Goal: Task Accomplishment & Management: Use online tool/utility

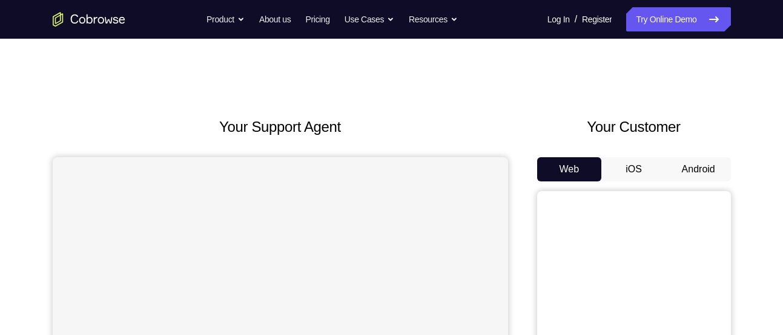
click at [696, 173] on button "Android" at bounding box center [698, 169] width 65 height 24
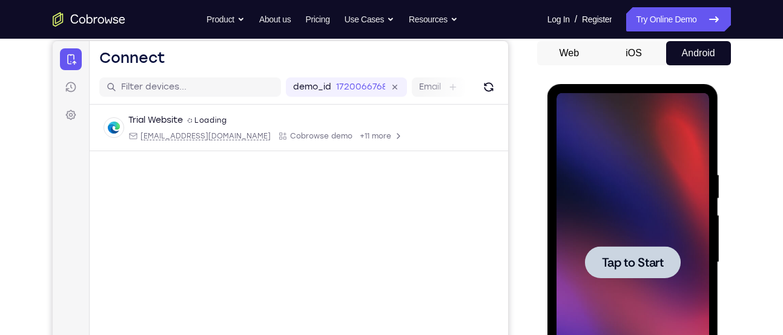
click at [638, 271] on div at bounding box center [633, 262] width 96 height 32
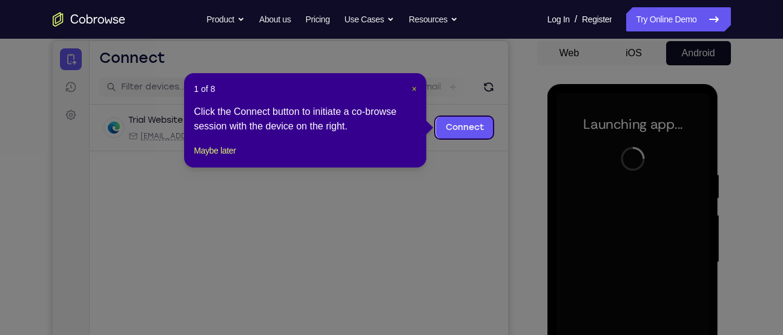
click at [413, 90] on span "×" at bounding box center [414, 89] width 5 height 10
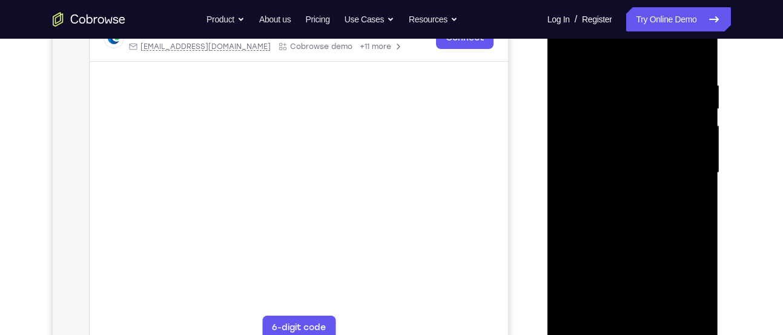
scroll to position [206, 0]
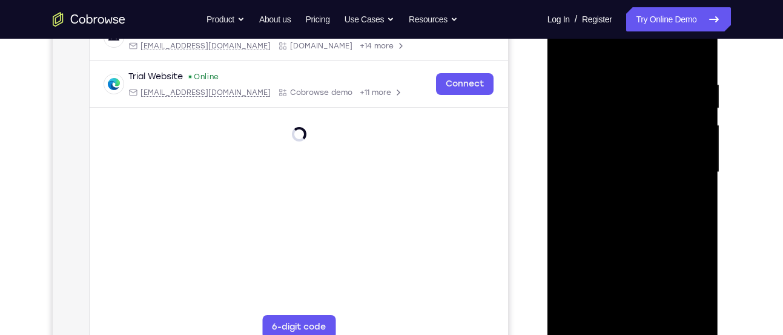
click at [634, 328] on div at bounding box center [632, 172] width 153 height 339
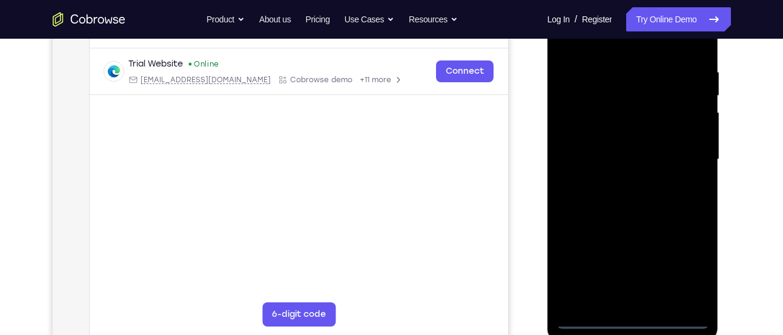
scroll to position [220, 0]
click at [633, 318] on div at bounding box center [632, 159] width 153 height 339
click at [685, 268] on div at bounding box center [632, 159] width 153 height 339
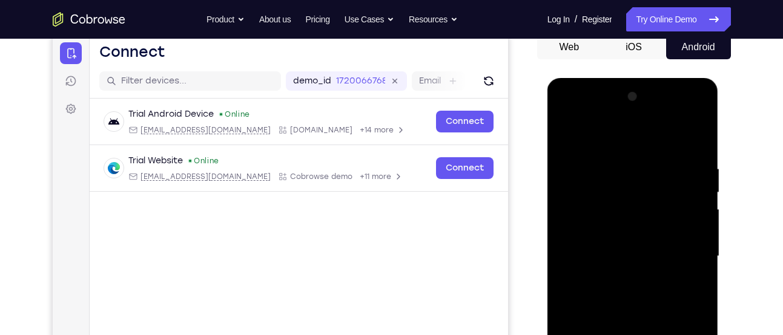
scroll to position [122, 0]
click at [573, 113] on div at bounding box center [632, 257] width 153 height 339
click at [683, 251] on div at bounding box center [632, 257] width 153 height 339
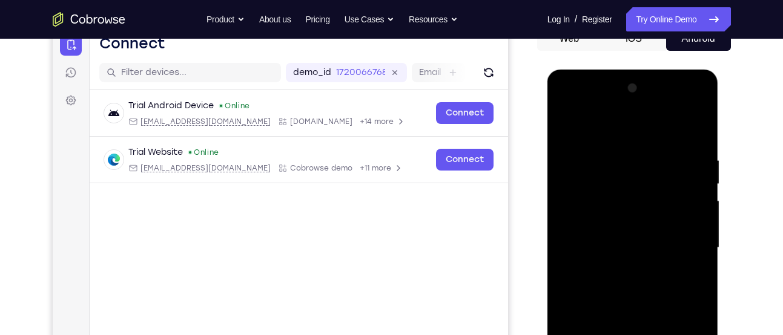
scroll to position [132, 0]
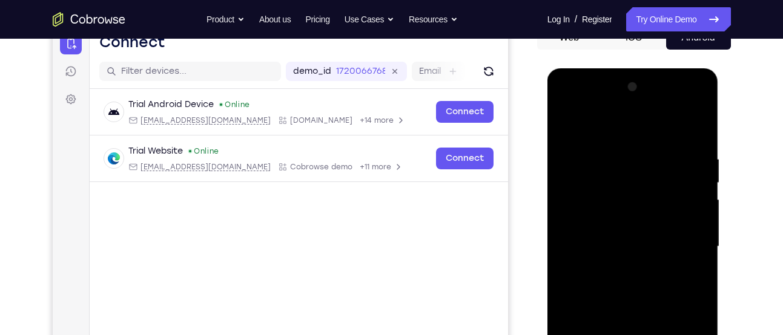
click at [621, 265] on div at bounding box center [632, 246] width 153 height 339
click at [606, 240] on div at bounding box center [632, 246] width 153 height 339
click at [604, 224] on div at bounding box center [632, 246] width 153 height 339
click at [628, 245] on div at bounding box center [632, 246] width 153 height 339
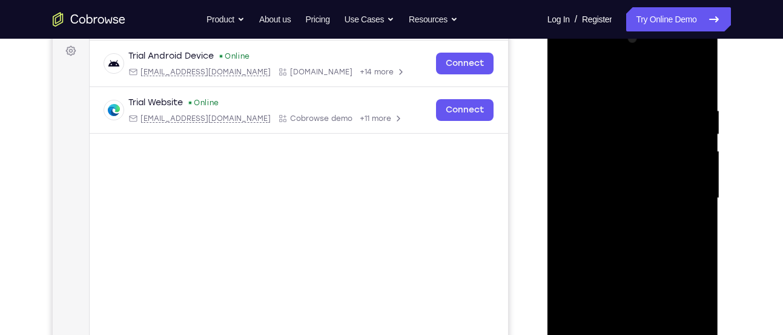
scroll to position [181, 0]
click at [627, 239] on div at bounding box center [632, 197] width 153 height 339
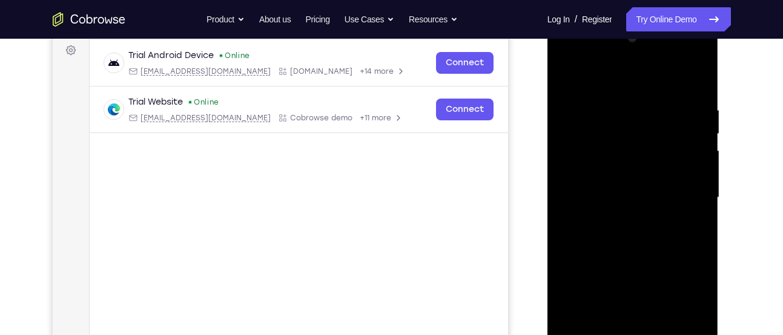
click at [627, 239] on div at bounding box center [632, 197] width 153 height 339
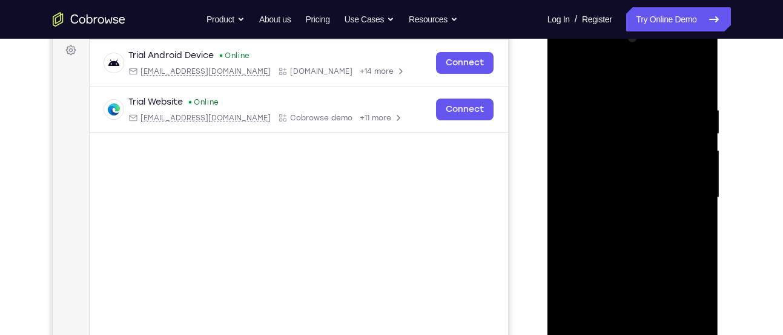
click at [627, 239] on div at bounding box center [632, 197] width 153 height 339
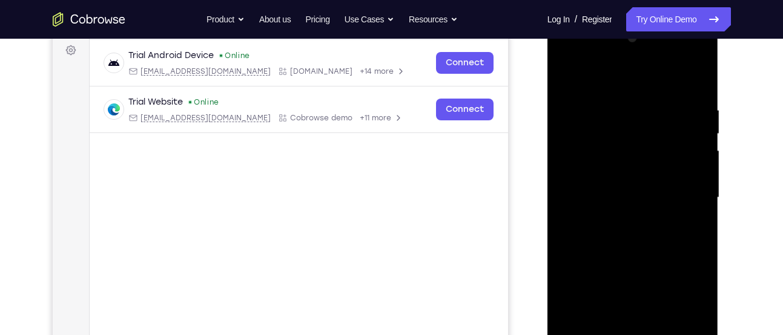
click at [627, 239] on div at bounding box center [632, 197] width 153 height 339
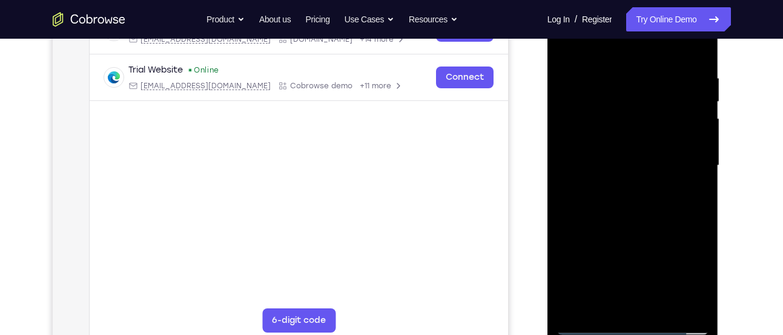
scroll to position [216, 0]
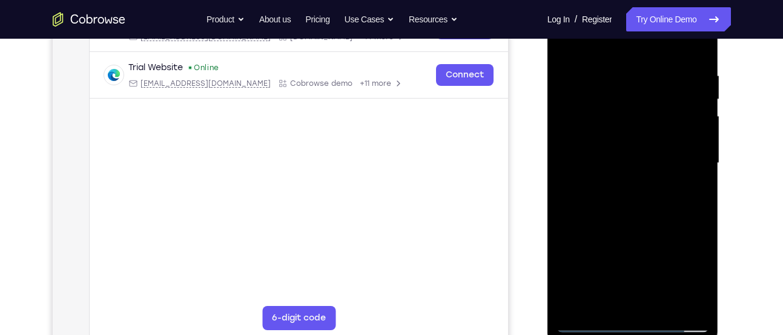
click at [637, 220] on div at bounding box center [632, 163] width 153 height 339
click at [701, 211] on div at bounding box center [632, 163] width 153 height 339
drag, startPoint x: 653, startPoint y: 205, endPoint x: 653, endPoint y: 160, distance: 44.8
click at [653, 160] on div at bounding box center [632, 163] width 153 height 339
click at [662, 304] on div at bounding box center [632, 163] width 153 height 339
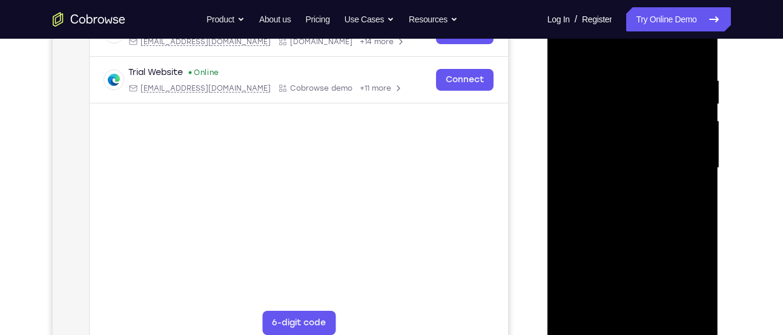
scroll to position [209, 0]
click at [637, 230] on div at bounding box center [632, 169] width 153 height 339
click at [633, 170] on div at bounding box center [632, 169] width 153 height 339
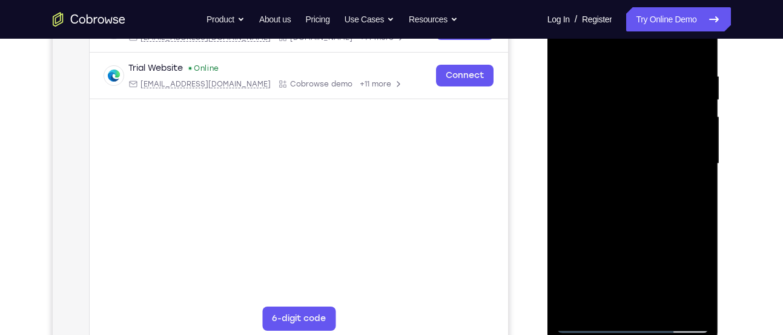
scroll to position [217, 0]
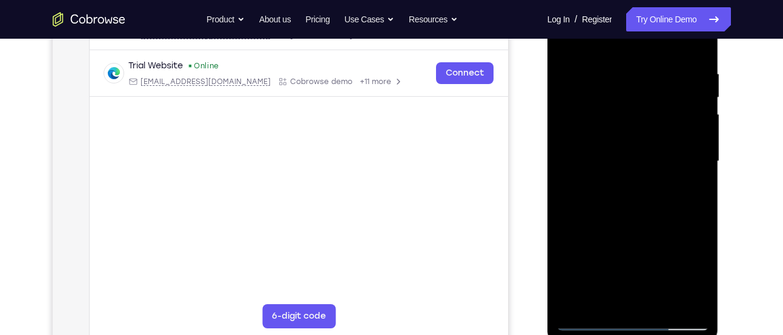
click at [613, 294] on div at bounding box center [632, 161] width 153 height 339
click at [604, 301] on div at bounding box center [632, 161] width 153 height 339
click at [663, 231] on div at bounding box center [632, 161] width 153 height 339
drag, startPoint x: 642, startPoint y: 271, endPoint x: 636, endPoint y: 226, distance: 45.7
click at [636, 226] on div at bounding box center [632, 161] width 153 height 339
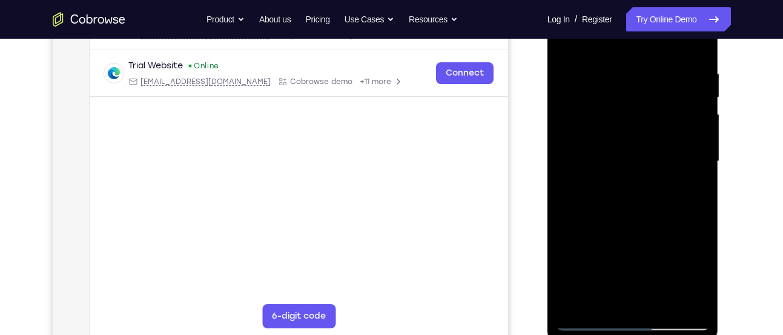
click at [679, 273] on div at bounding box center [632, 161] width 153 height 339
click at [691, 183] on div at bounding box center [632, 161] width 153 height 339
click at [603, 108] on div at bounding box center [632, 161] width 153 height 339
click at [673, 215] on div at bounding box center [632, 161] width 153 height 339
click at [651, 209] on div at bounding box center [632, 161] width 153 height 339
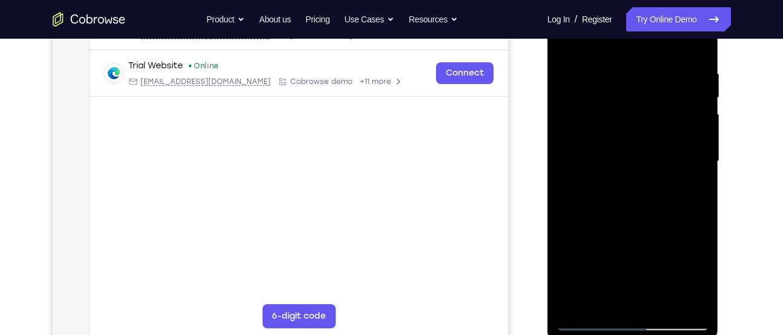
click at [671, 208] on div at bounding box center [632, 161] width 153 height 339
click at [673, 206] on div at bounding box center [632, 161] width 153 height 339
click at [613, 295] on div at bounding box center [632, 161] width 153 height 339
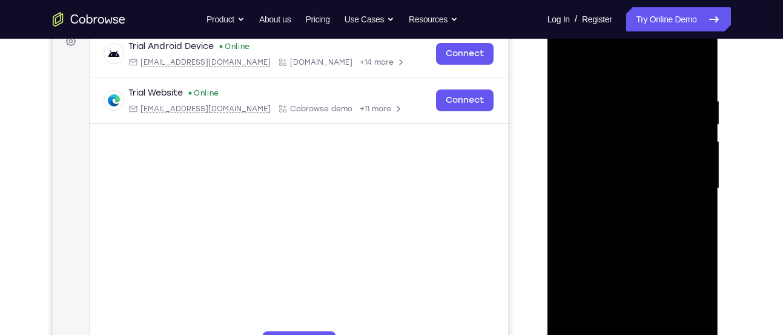
scroll to position [186, 0]
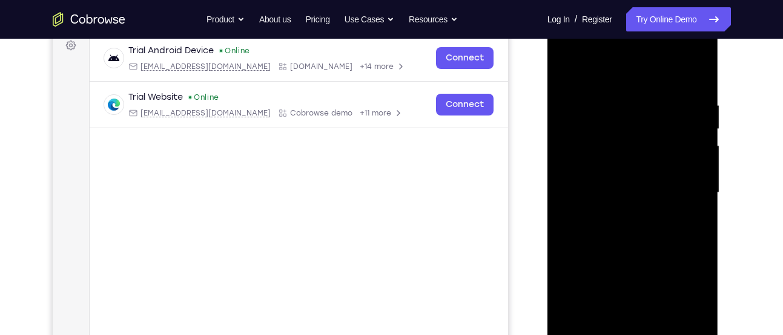
click at [567, 75] on div at bounding box center [632, 193] width 153 height 339
click at [568, 70] on div at bounding box center [632, 193] width 153 height 339
click at [610, 87] on div at bounding box center [632, 193] width 153 height 339
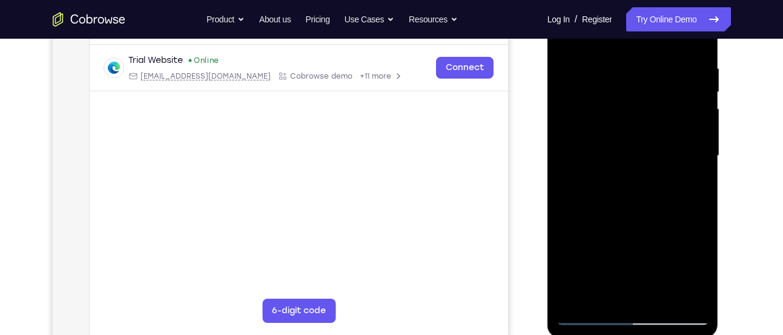
scroll to position [220, 0]
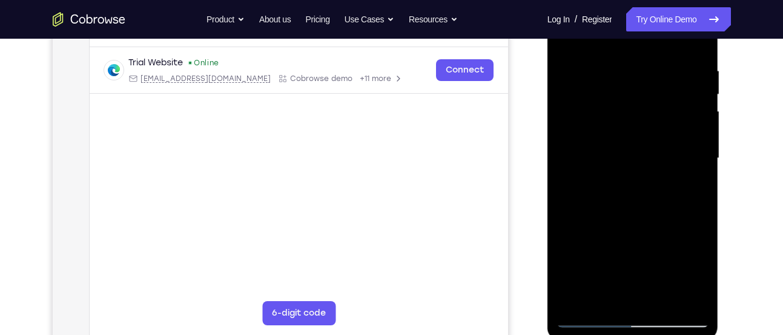
click at [680, 295] on div at bounding box center [632, 158] width 153 height 339
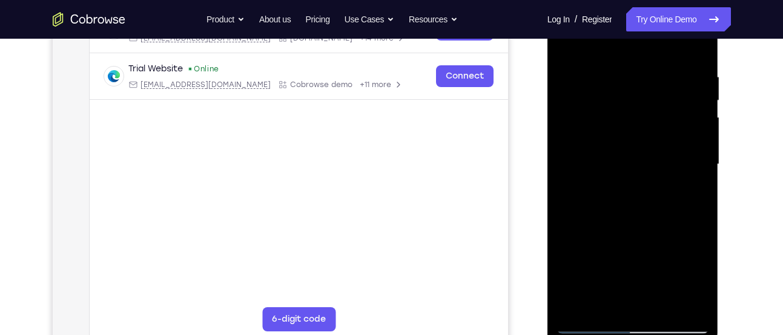
scroll to position [215, 0]
click at [681, 302] on div at bounding box center [632, 164] width 153 height 339
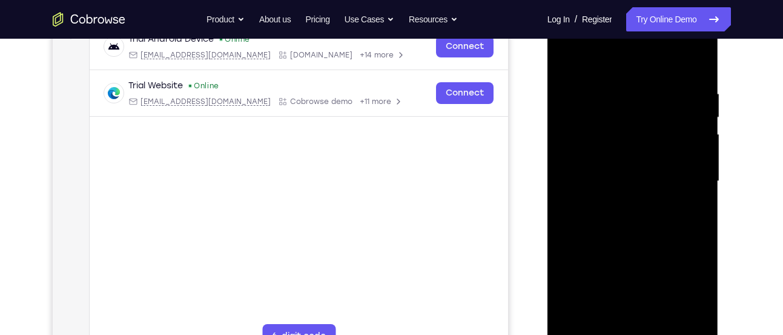
scroll to position [197, 0]
click at [696, 194] on div at bounding box center [632, 182] width 153 height 339
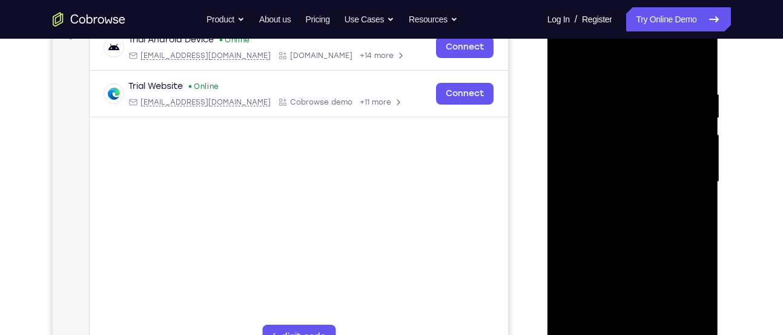
click at [696, 194] on div at bounding box center [632, 182] width 153 height 339
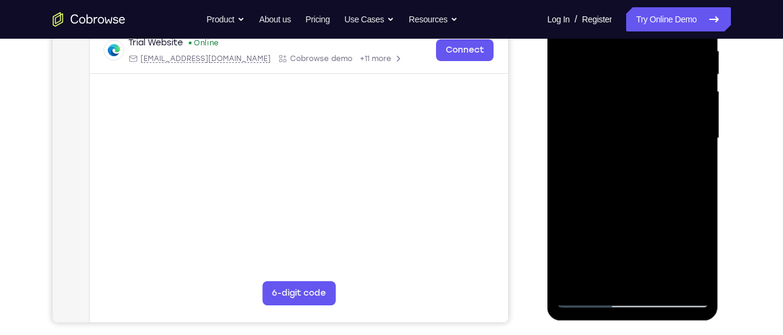
click at [682, 277] on div at bounding box center [632, 138] width 153 height 339
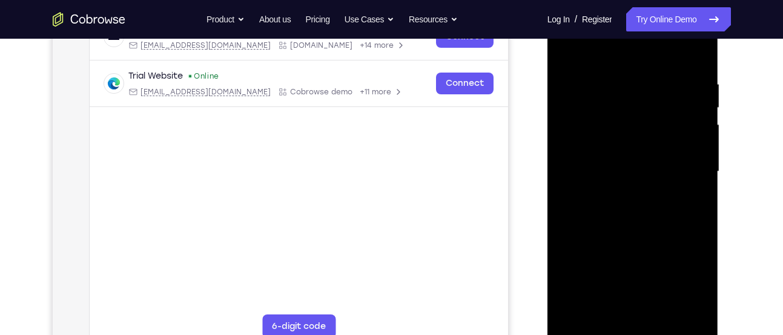
click at [693, 225] on div at bounding box center [632, 171] width 153 height 339
click at [561, 208] on div at bounding box center [632, 171] width 153 height 339
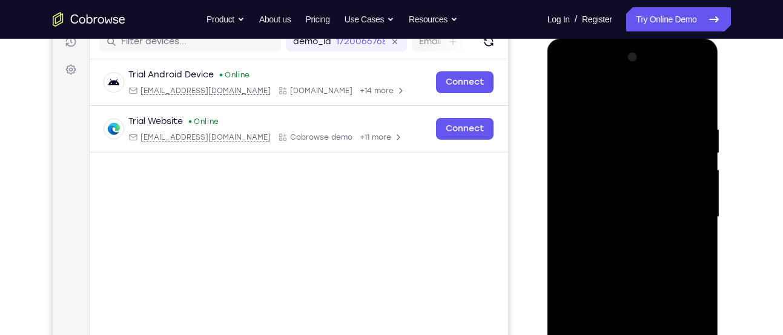
click at [691, 139] on div at bounding box center [632, 217] width 153 height 339
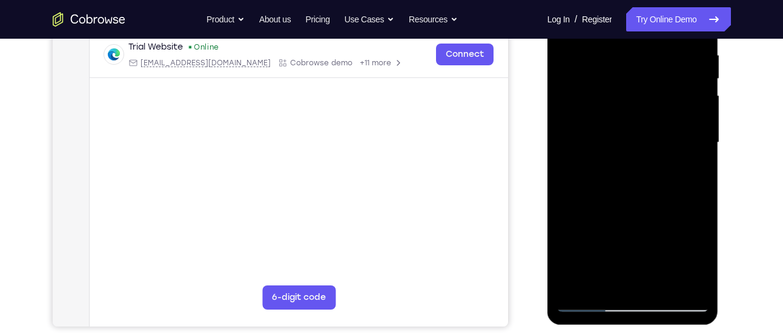
scroll to position [186, 0]
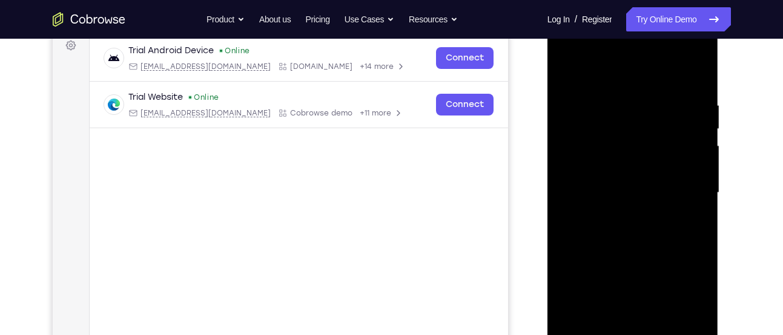
click at [691, 139] on div at bounding box center [632, 193] width 153 height 339
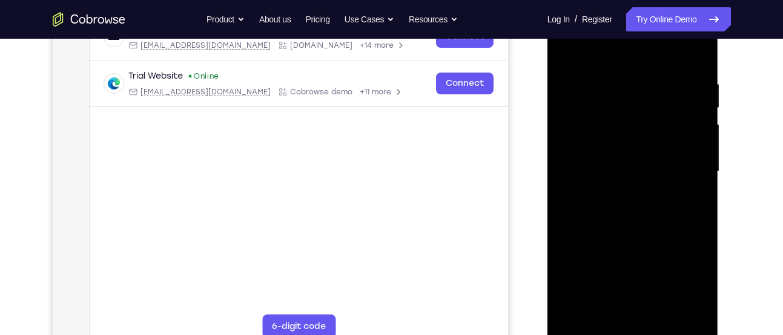
scroll to position [202, 0]
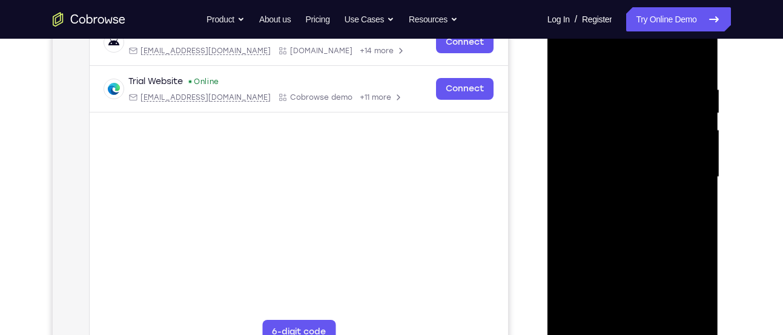
click at [691, 133] on div at bounding box center [632, 177] width 153 height 339
click at [696, 113] on div at bounding box center [632, 177] width 153 height 339
click at [694, 61] on div at bounding box center [632, 177] width 153 height 339
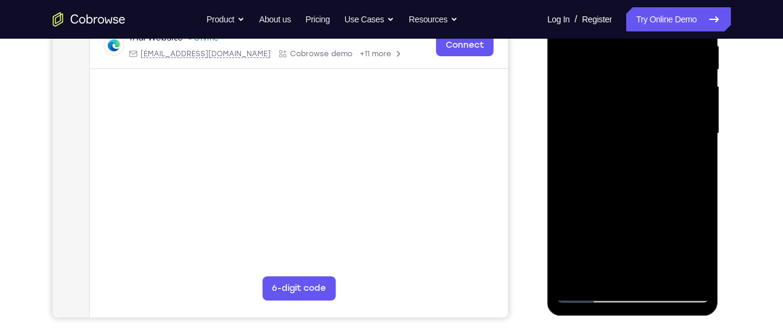
scroll to position [250, 0]
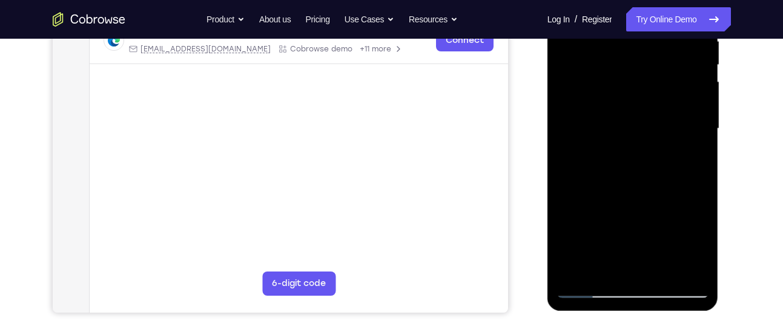
click at [664, 266] on div at bounding box center [632, 128] width 153 height 339
click at [636, 131] on div at bounding box center [632, 128] width 153 height 339
click at [615, 262] on div at bounding box center [632, 128] width 153 height 339
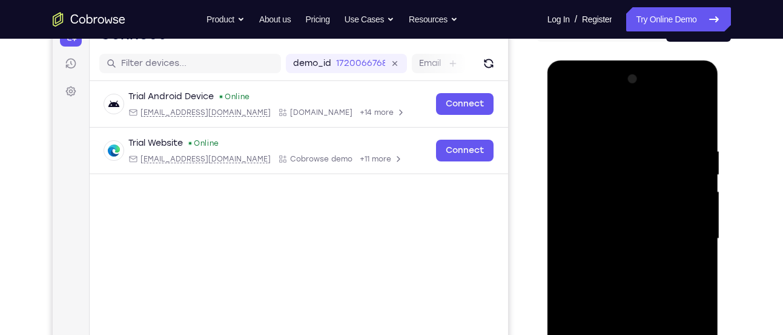
scroll to position [132, 0]
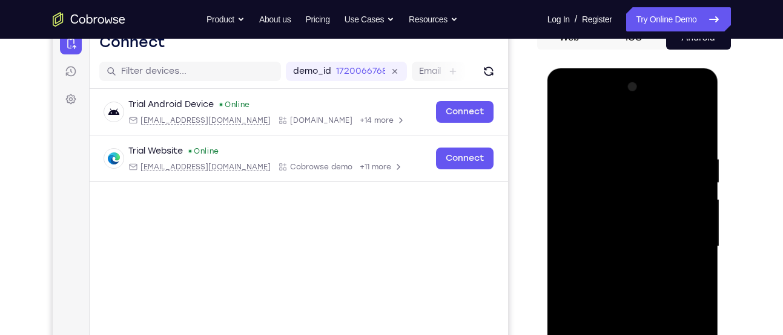
click at [567, 127] on div at bounding box center [632, 246] width 153 height 339
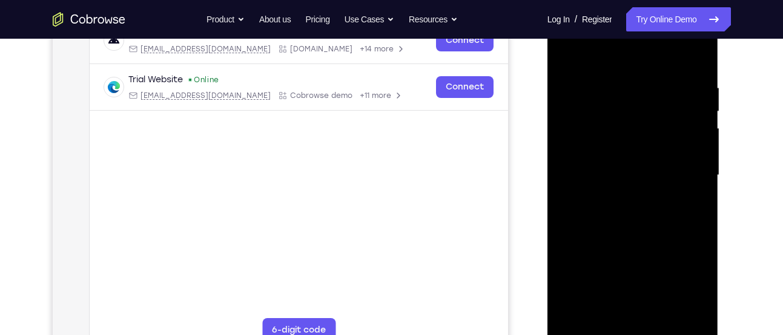
click at [625, 162] on div at bounding box center [632, 175] width 153 height 339
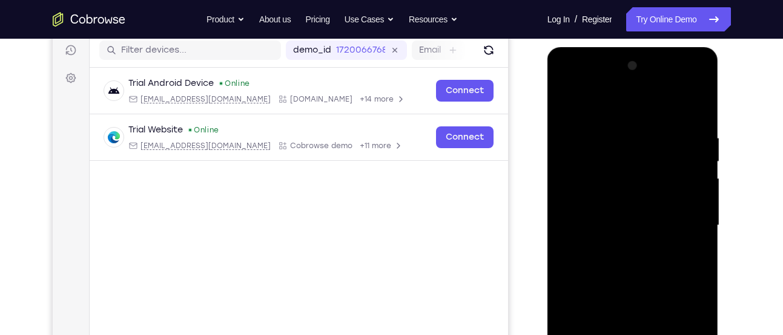
scroll to position [148, 0]
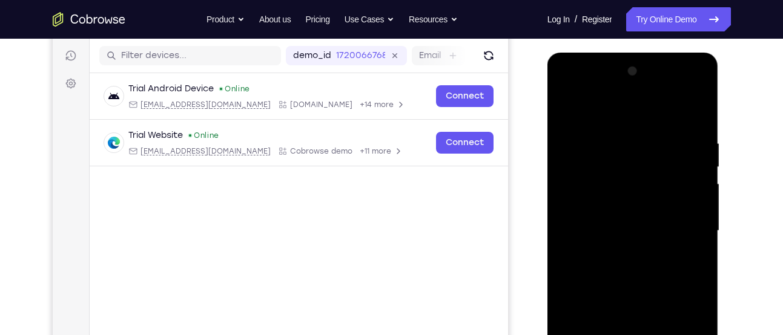
click at [568, 107] on div at bounding box center [632, 231] width 153 height 339
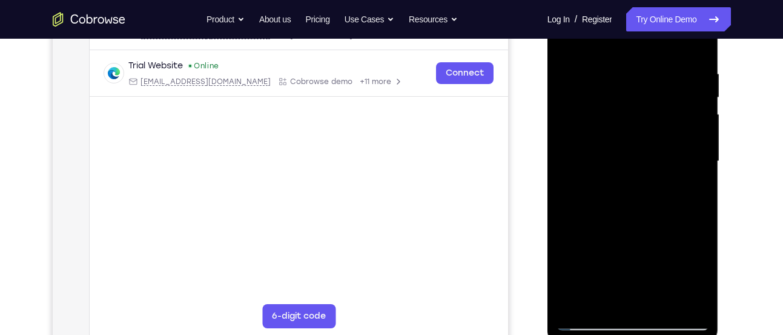
scroll to position [211, 0]
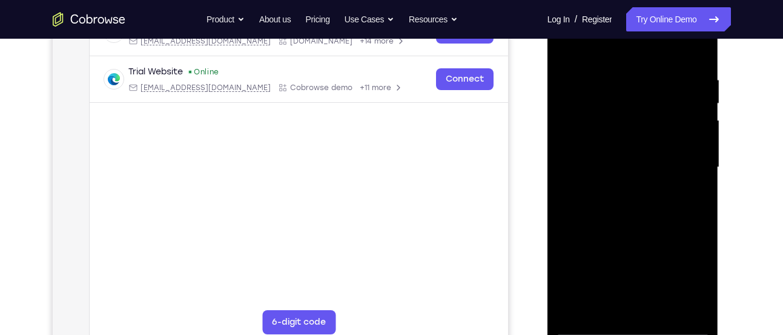
click at [605, 159] on div at bounding box center [632, 167] width 153 height 339
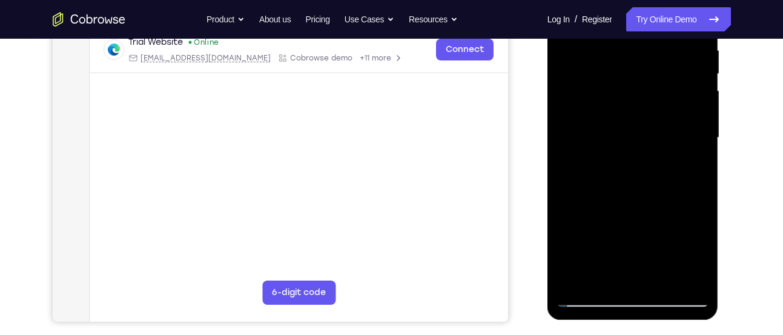
scroll to position [243, 0]
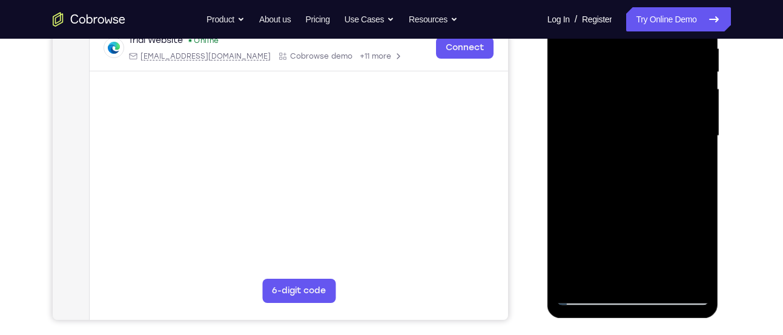
click at [607, 277] on div at bounding box center [632, 136] width 153 height 339
click at [690, 255] on div at bounding box center [632, 136] width 153 height 339
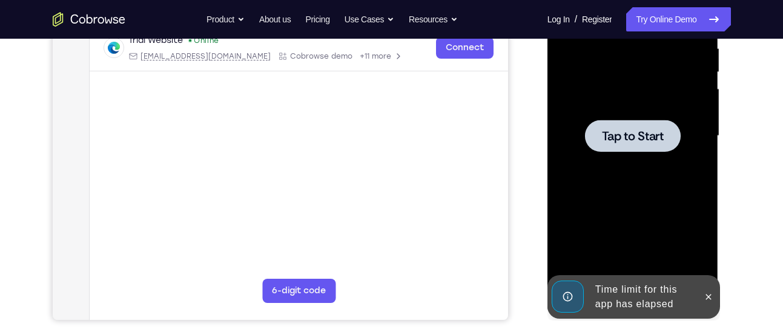
click at [631, 151] on div at bounding box center [633, 136] width 96 height 32
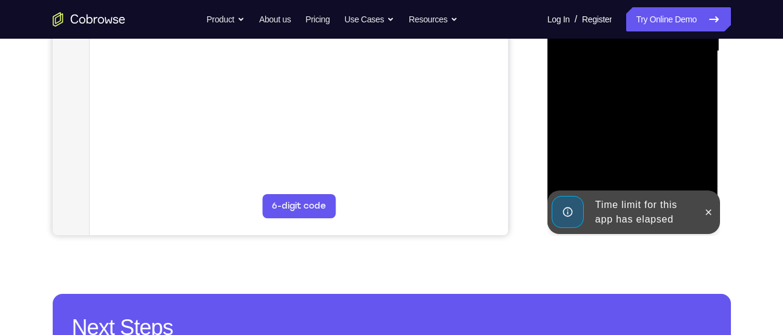
scroll to position [329, 0]
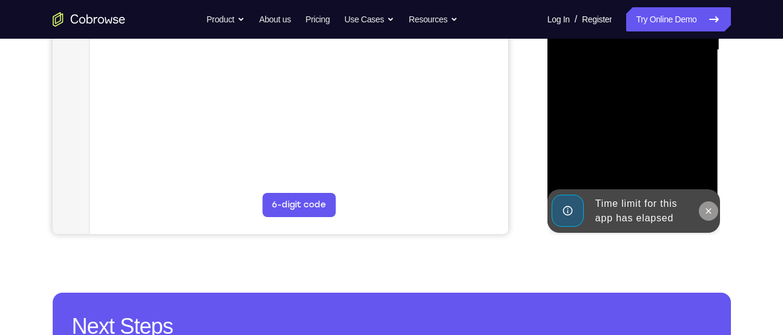
click at [706, 210] on icon at bounding box center [708, 210] width 5 height 5
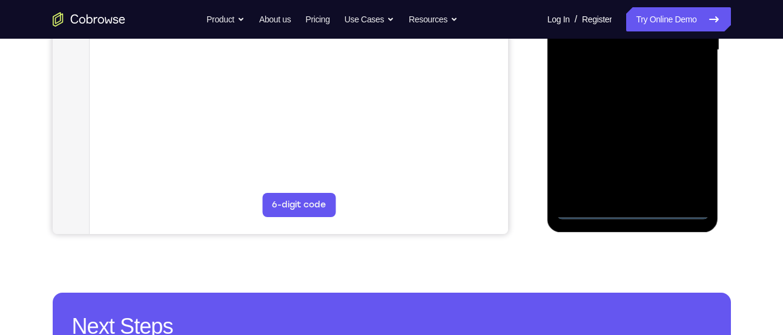
click at [632, 208] on div at bounding box center [632, 50] width 153 height 339
click at [679, 162] on div at bounding box center [632, 50] width 153 height 339
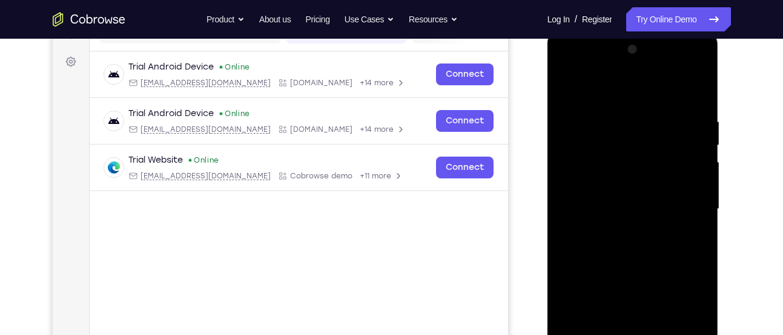
scroll to position [169, 0]
click at [573, 70] on div at bounding box center [632, 210] width 153 height 339
click at [687, 203] on div at bounding box center [632, 210] width 153 height 339
click at [621, 232] on div at bounding box center [632, 210] width 153 height 339
click at [622, 197] on div at bounding box center [632, 210] width 153 height 339
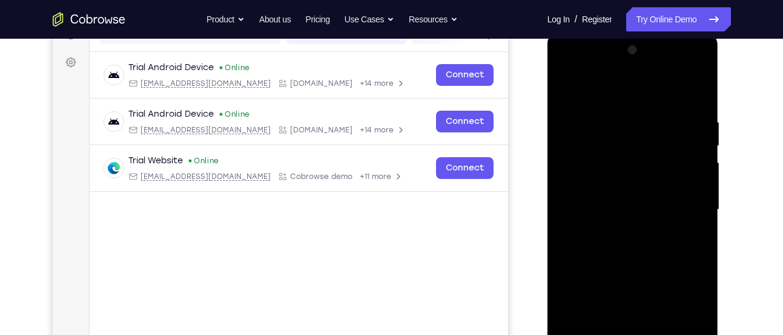
click at [622, 185] on div at bounding box center [632, 210] width 153 height 339
click at [628, 209] on div at bounding box center [632, 210] width 153 height 339
click at [631, 252] on div at bounding box center [632, 210] width 153 height 339
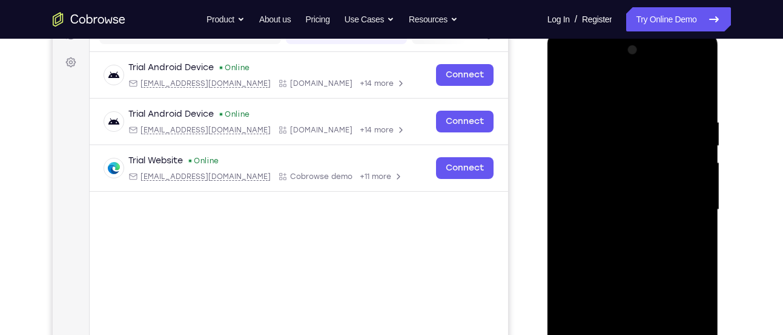
click at [631, 252] on div at bounding box center [632, 210] width 153 height 339
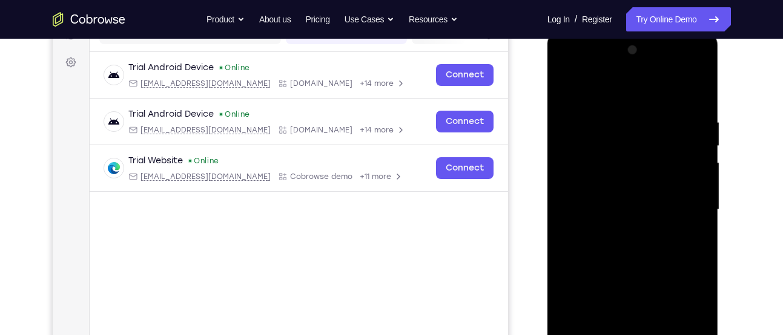
click at [631, 252] on div at bounding box center [632, 210] width 153 height 339
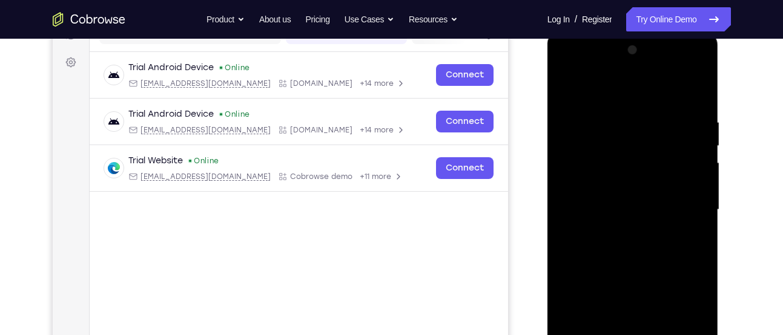
click at [631, 252] on div at bounding box center [632, 210] width 153 height 339
click at [631, 244] on div at bounding box center [632, 210] width 153 height 339
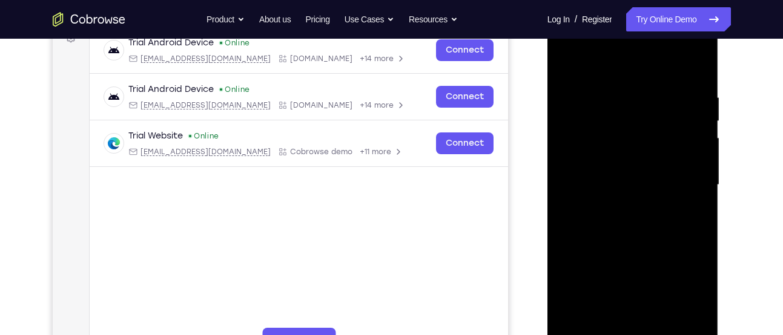
scroll to position [200, 0]
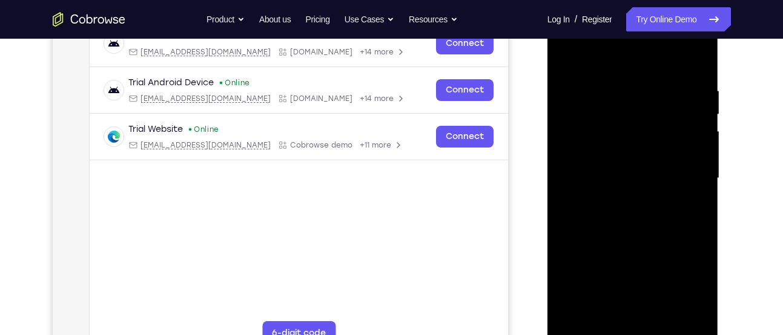
click at [660, 321] on div at bounding box center [632, 178] width 153 height 339
click at [646, 235] on div at bounding box center [632, 178] width 153 height 339
click at [664, 321] on div at bounding box center [632, 178] width 153 height 339
click at [628, 243] on div at bounding box center [632, 178] width 153 height 339
click at [615, 174] on div at bounding box center [632, 178] width 153 height 339
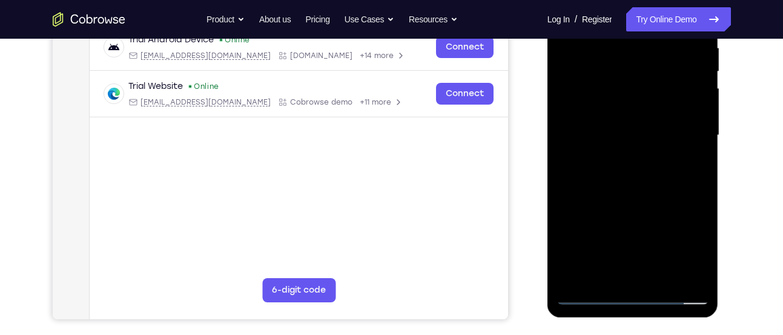
scroll to position [246, 0]
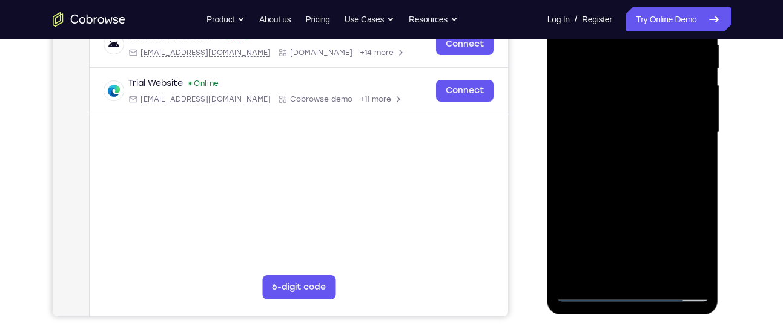
click at [624, 269] on div at bounding box center [632, 132] width 153 height 339
click at [600, 270] on div at bounding box center [632, 132] width 153 height 339
click at [664, 202] on div at bounding box center [632, 132] width 153 height 339
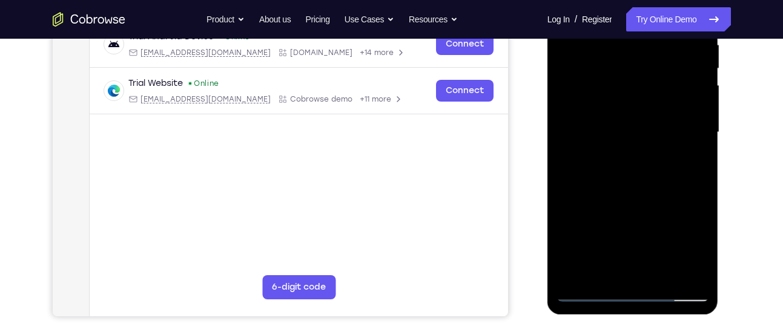
click at [691, 153] on div at bounding box center [632, 132] width 153 height 339
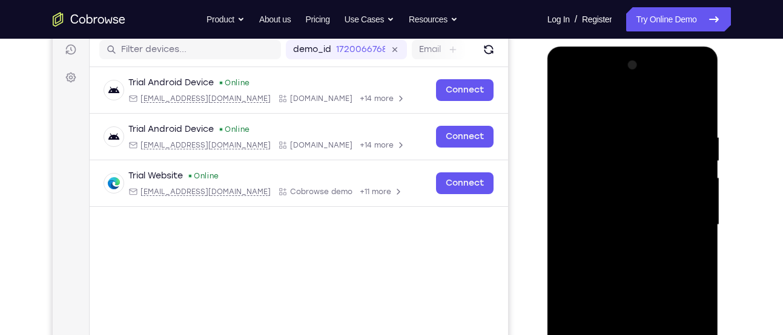
scroll to position [153, 0]
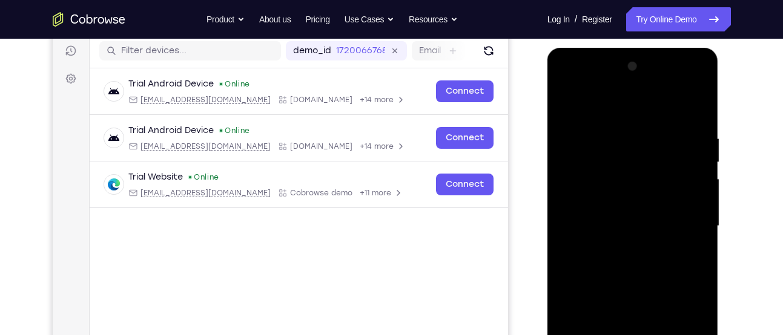
drag, startPoint x: 653, startPoint y: 178, endPoint x: 653, endPoint y: 202, distance: 23.6
click at [653, 202] on div at bounding box center [632, 226] width 153 height 339
drag, startPoint x: 662, startPoint y: 172, endPoint x: 656, endPoint y: 220, distance: 48.3
click at [656, 220] on div at bounding box center [632, 226] width 153 height 339
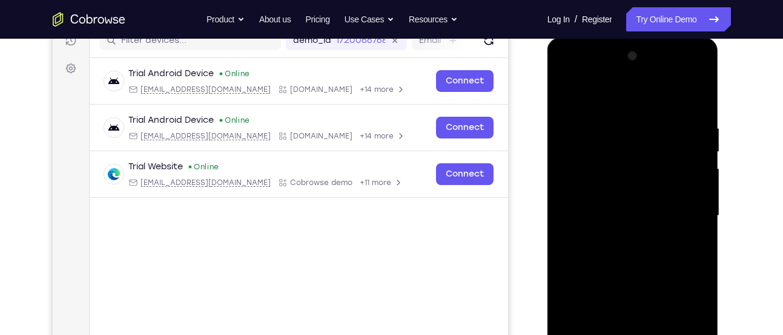
scroll to position [166, 0]
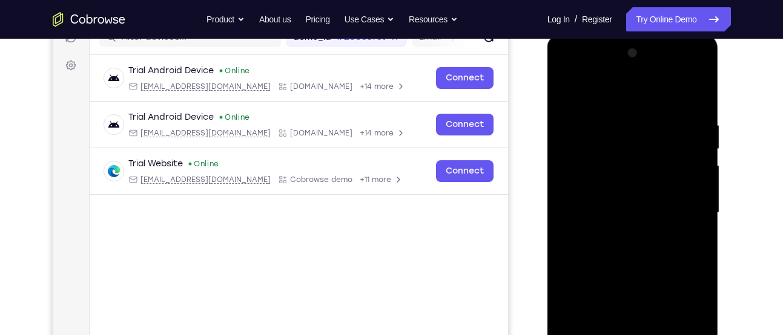
drag, startPoint x: 663, startPoint y: 174, endPoint x: 665, endPoint y: 163, distance: 11.0
click at [665, 163] on div at bounding box center [632, 213] width 153 height 339
drag, startPoint x: 654, startPoint y: 179, endPoint x: 653, endPoint y: 108, distance: 70.2
click at [653, 108] on div at bounding box center [632, 213] width 153 height 339
click at [634, 137] on div at bounding box center [632, 213] width 153 height 339
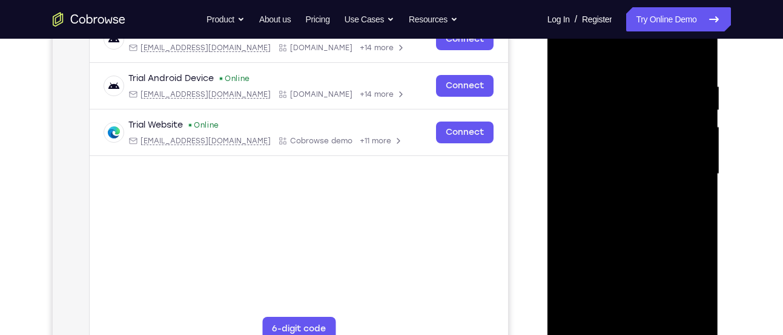
scroll to position [204, 0]
click at [698, 54] on div at bounding box center [632, 174] width 153 height 339
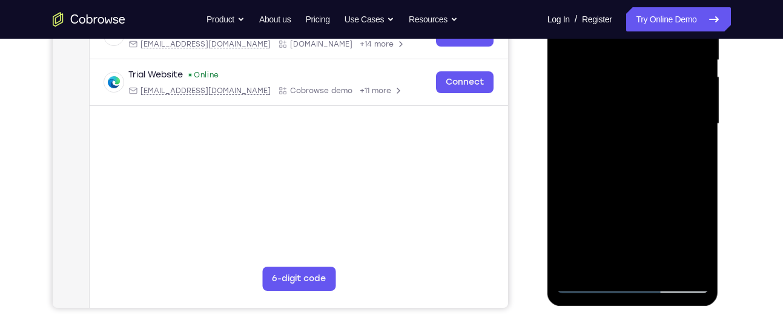
scroll to position [256, 0]
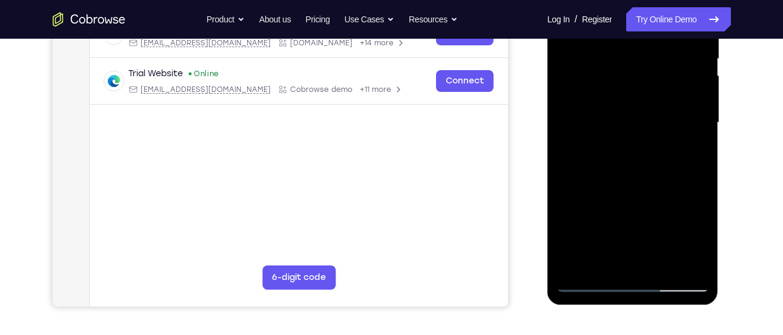
click at [628, 259] on div at bounding box center [632, 122] width 153 height 339
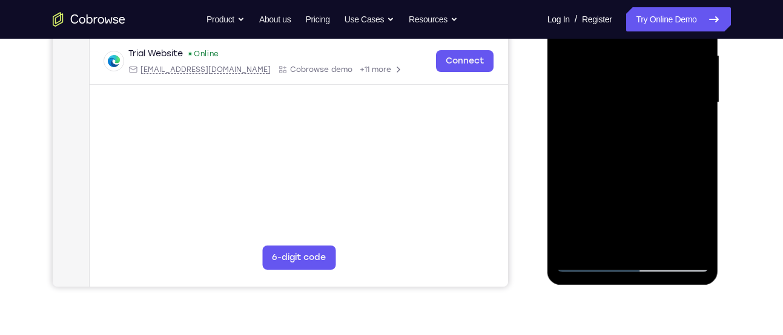
scroll to position [281, 0]
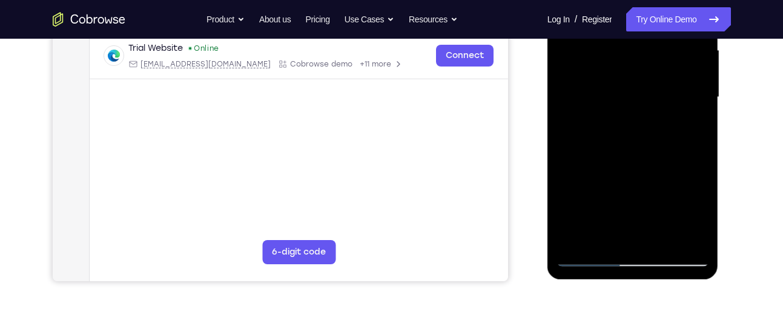
click at [697, 209] on div at bounding box center [632, 97] width 153 height 339
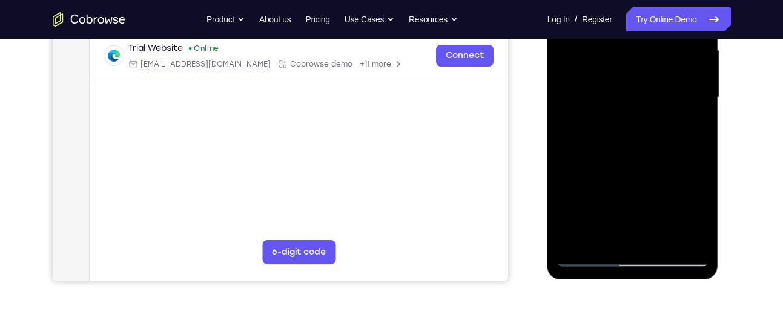
click at [697, 209] on div at bounding box center [632, 97] width 153 height 339
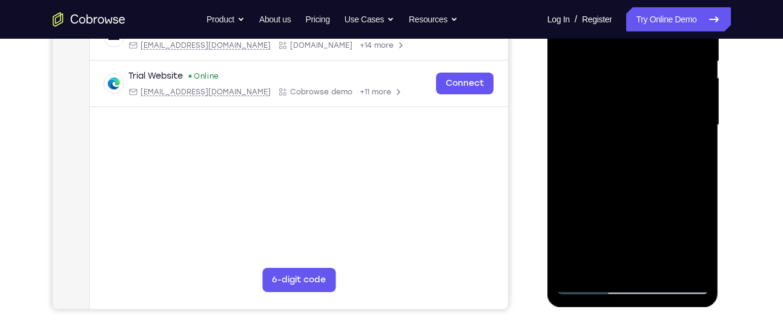
scroll to position [253, 0]
click at [606, 86] on div at bounding box center [632, 125] width 153 height 339
click at [639, 193] on div at bounding box center [632, 125] width 153 height 339
click at [606, 157] on div at bounding box center [632, 125] width 153 height 339
click at [641, 159] on div at bounding box center [632, 125] width 153 height 339
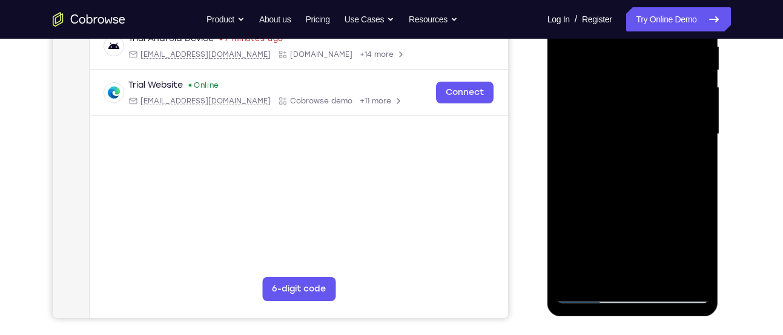
scroll to position [242, 0]
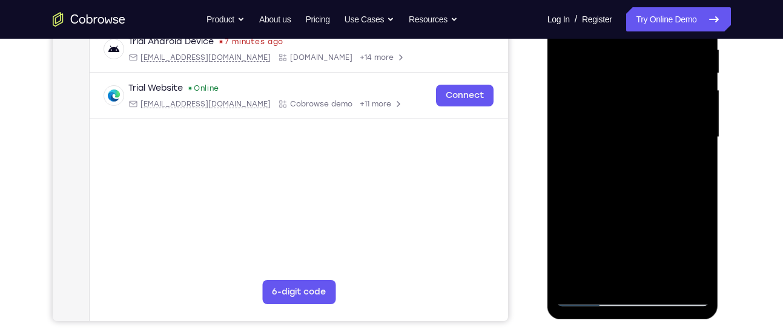
click at [609, 107] on div at bounding box center [632, 137] width 153 height 339
click at [606, 98] on div at bounding box center [632, 137] width 153 height 339
click at [615, 205] on div at bounding box center [632, 137] width 153 height 339
click at [638, 203] on div at bounding box center [632, 137] width 153 height 339
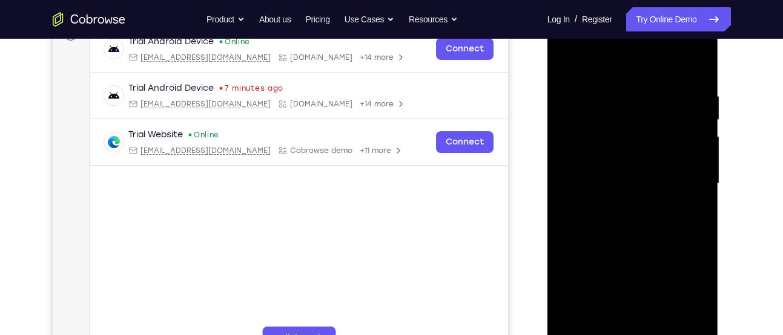
scroll to position [193, 0]
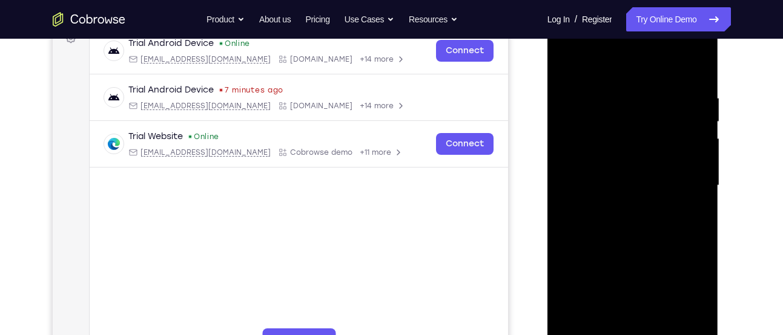
click at [605, 160] on div at bounding box center [632, 185] width 153 height 339
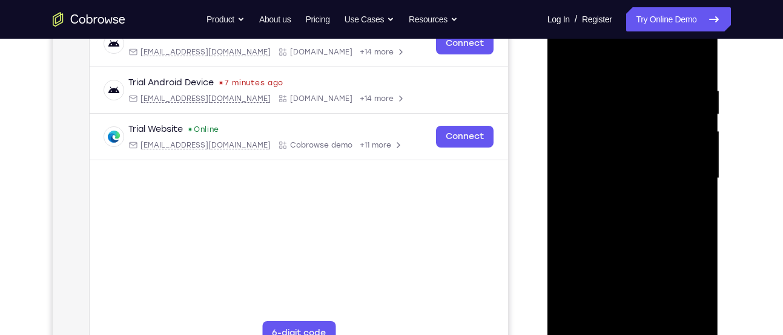
scroll to position [199, 0]
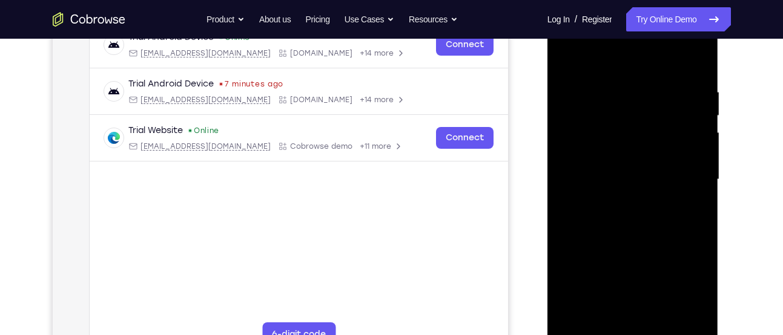
click at [567, 63] on div at bounding box center [632, 179] width 153 height 339
click at [567, 58] on div at bounding box center [632, 179] width 153 height 339
click at [610, 82] on div at bounding box center [632, 179] width 153 height 339
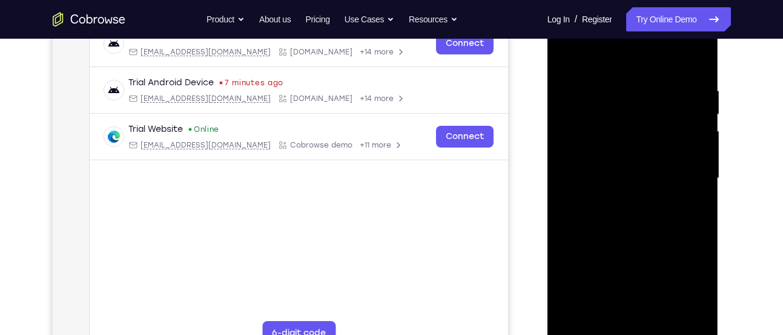
scroll to position [196, 0]
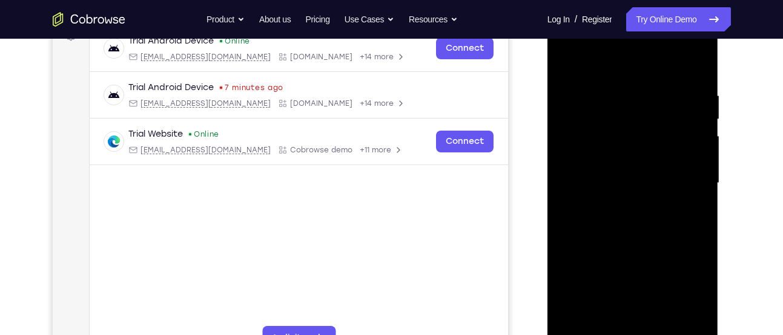
click at [697, 175] on div at bounding box center [632, 183] width 153 height 339
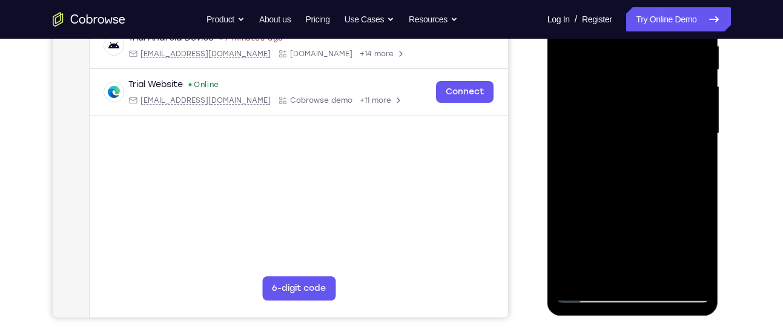
scroll to position [246, 0]
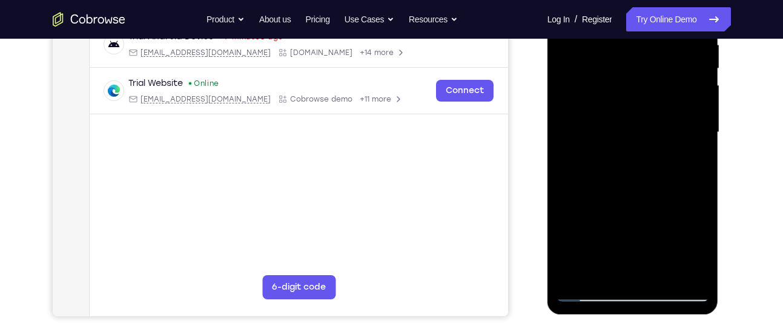
click at [696, 271] on div at bounding box center [632, 132] width 153 height 339
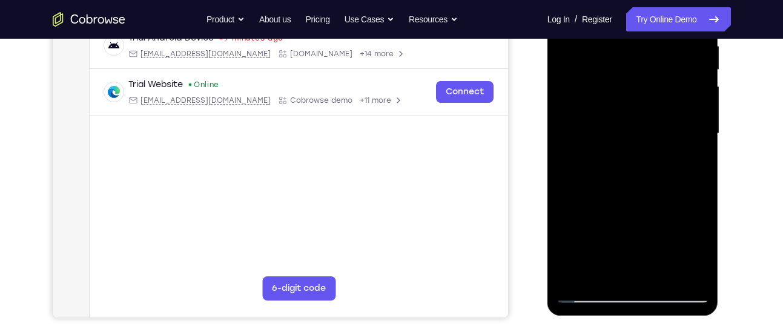
scroll to position [248, 0]
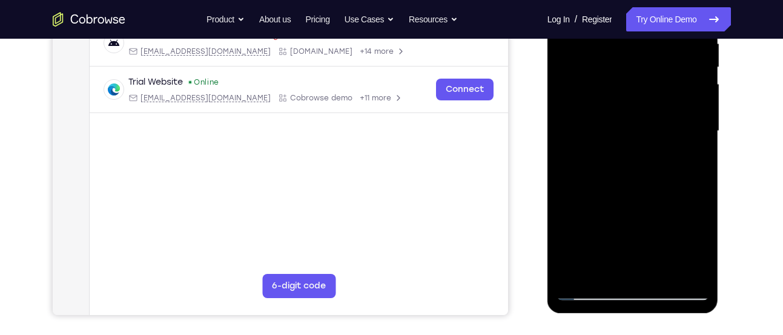
click at [682, 269] on div at bounding box center [632, 131] width 153 height 339
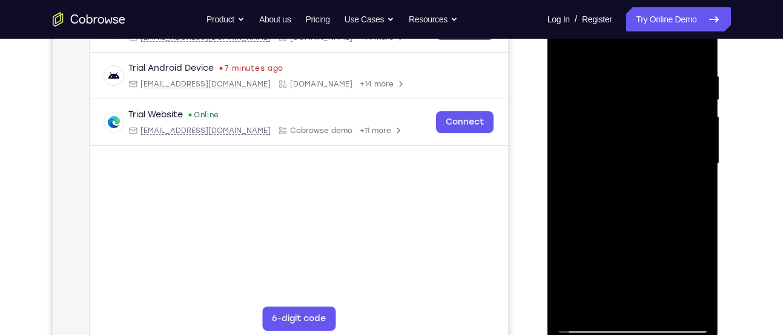
scroll to position [178, 0]
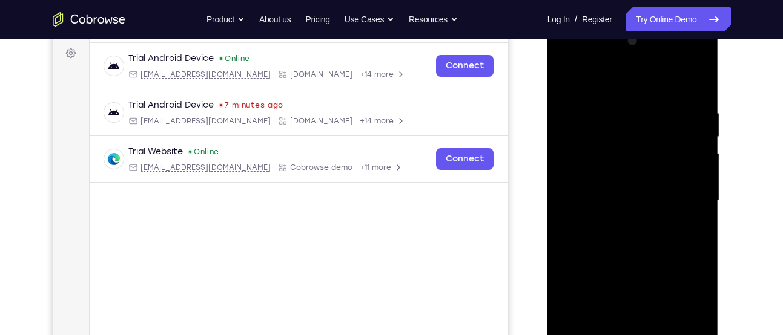
drag, startPoint x: 677, startPoint y: 189, endPoint x: 587, endPoint y: 204, distance: 91.4
click at [587, 204] on div at bounding box center [632, 200] width 153 height 339
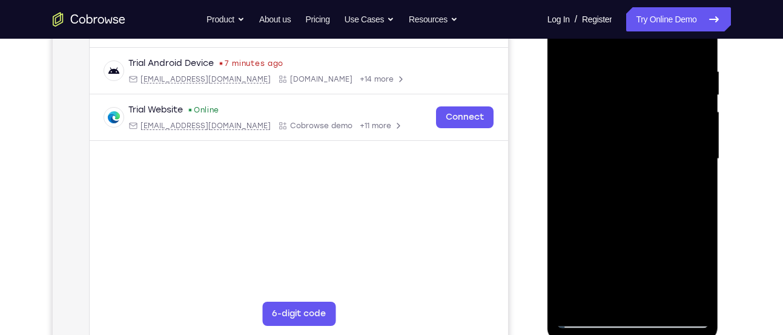
scroll to position [190, 0]
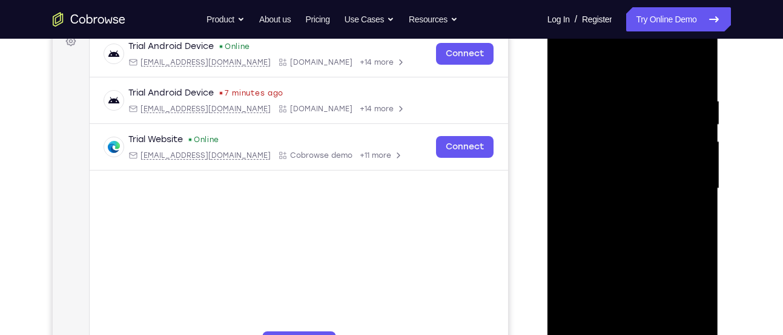
click at [696, 73] on div at bounding box center [632, 188] width 153 height 339
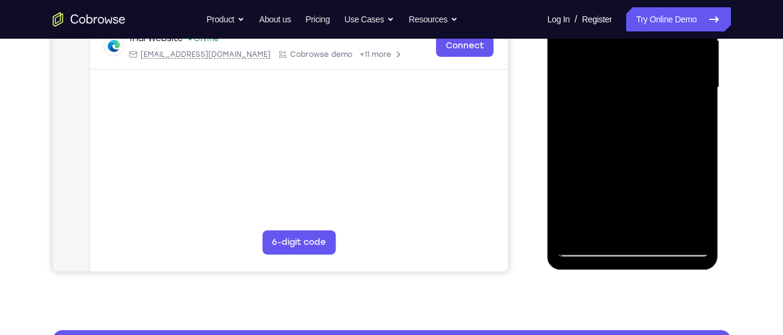
scroll to position [293, 0]
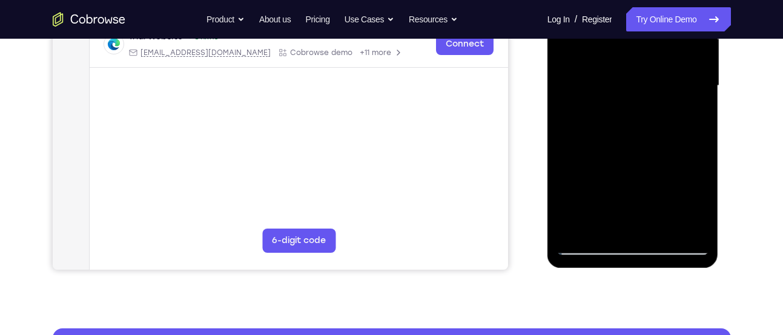
click at [662, 231] on div at bounding box center [632, 85] width 153 height 339
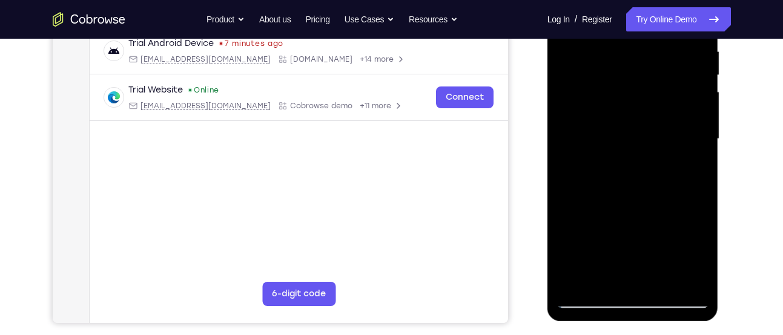
scroll to position [237, 0]
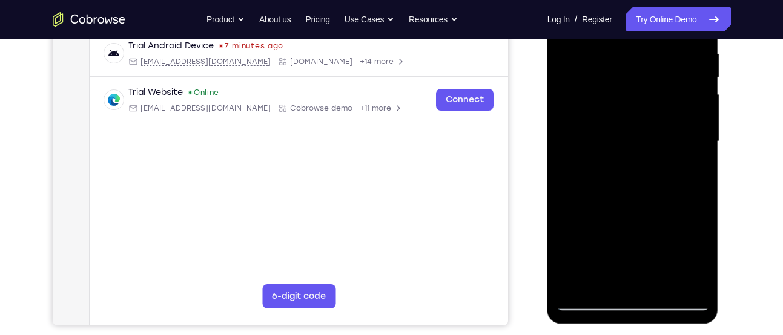
click at [700, 79] on div at bounding box center [632, 141] width 153 height 339
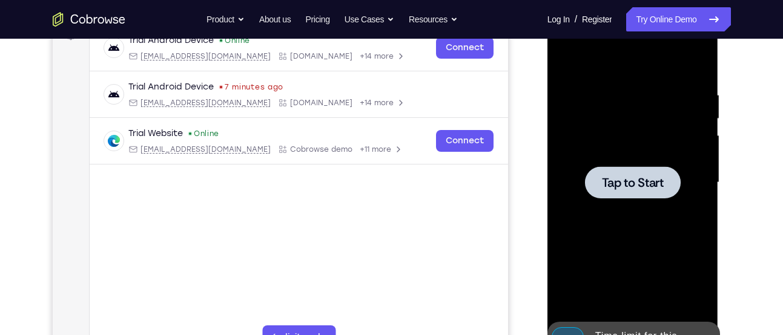
scroll to position [193, 0]
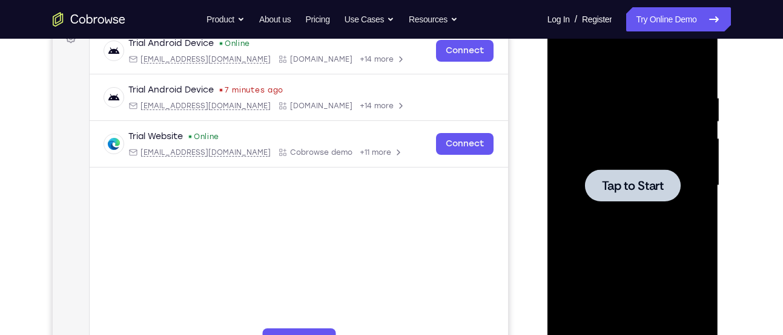
click at [634, 180] on span "Tap to Start" at bounding box center [633, 186] width 62 height 12
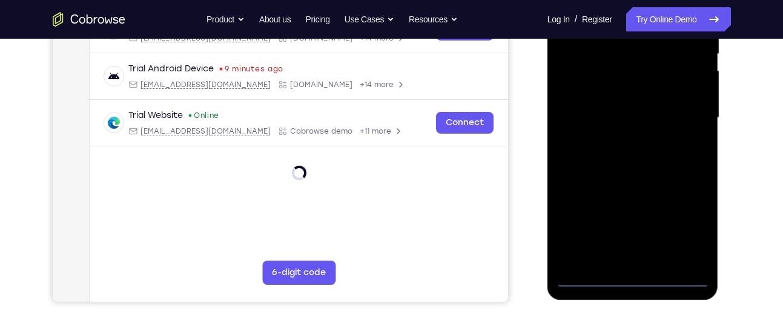
scroll to position [264, 0]
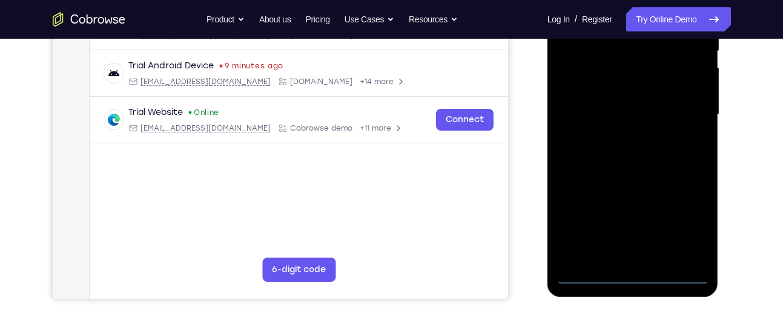
click at [631, 277] on div at bounding box center [632, 115] width 153 height 339
click at [689, 220] on div at bounding box center [632, 115] width 153 height 339
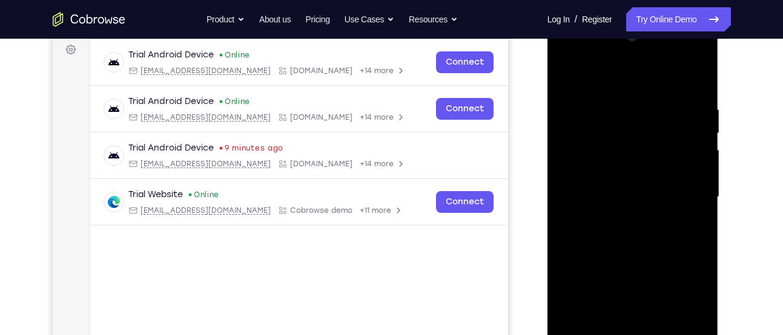
scroll to position [181, 0]
click at [584, 60] on div at bounding box center [632, 197] width 153 height 339
click at [682, 187] on div at bounding box center [632, 197] width 153 height 339
click at [619, 217] on div at bounding box center [632, 197] width 153 height 339
click at [618, 183] on div at bounding box center [632, 197] width 153 height 339
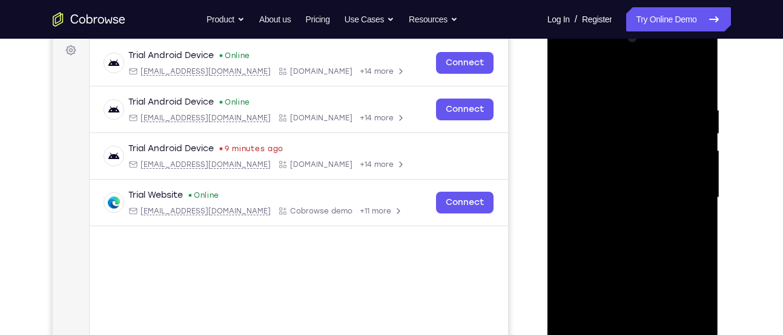
click at [616, 179] on div at bounding box center [632, 197] width 153 height 339
click at [625, 197] on div at bounding box center [632, 197] width 153 height 339
click at [633, 235] on div at bounding box center [632, 197] width 153 height 339
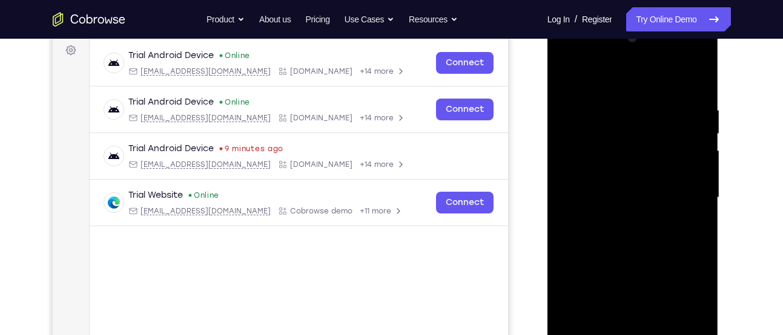
click at [633, 235] on div at bounding box center [632, 197] width 153 height 339
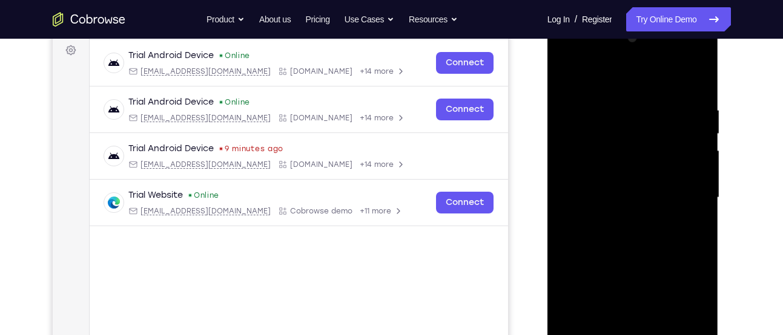
click at [633, 235] on div at bounding box center [632, 197] width 153 height 339
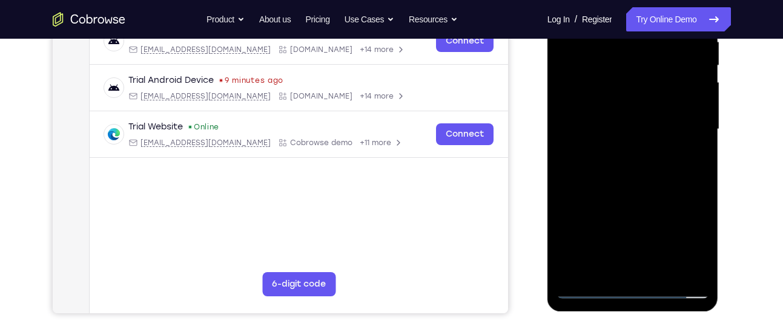
scroll to position [241, 0]
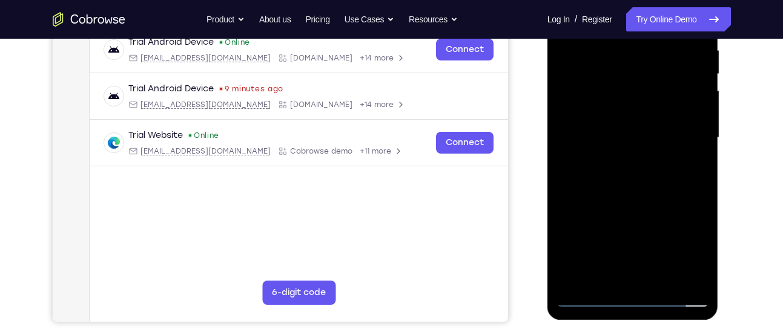
click at [636, 194] on div at bounding box center [632, 138] width 153 height 339
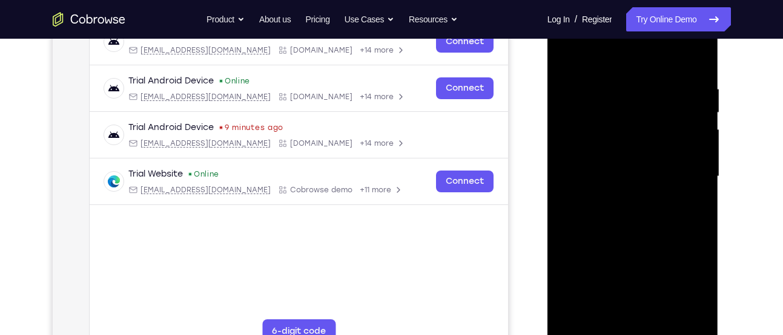
scroll to position [189, 0]
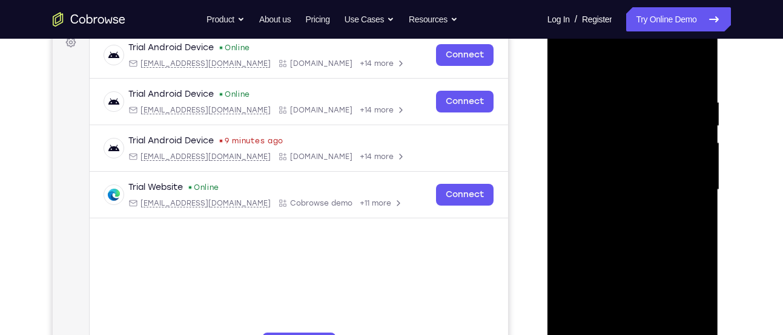
click at [615, 96] on div at bounding box center [632, 190] width 153 height 339
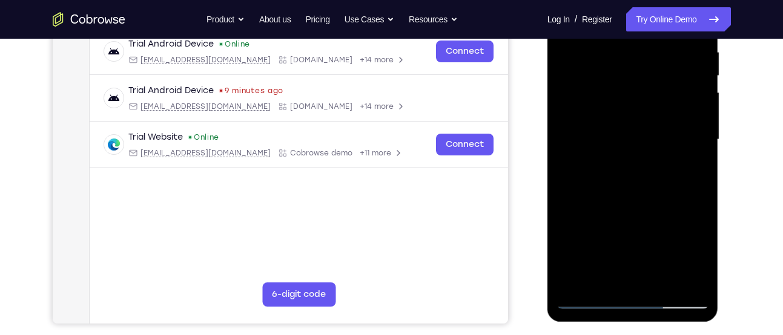
scroll to position [240, 0]
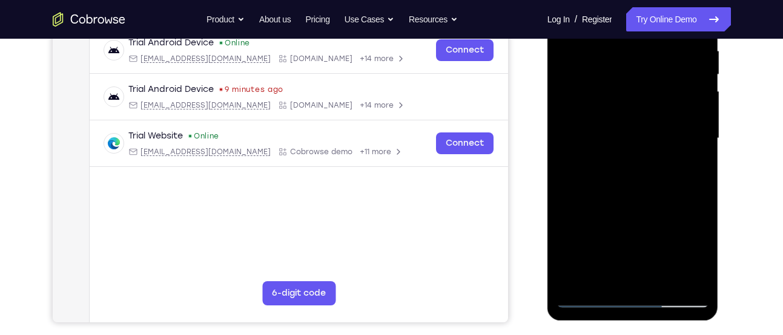
click at [681, 276] on div at bounding box center [632, 138] width 153 height 339
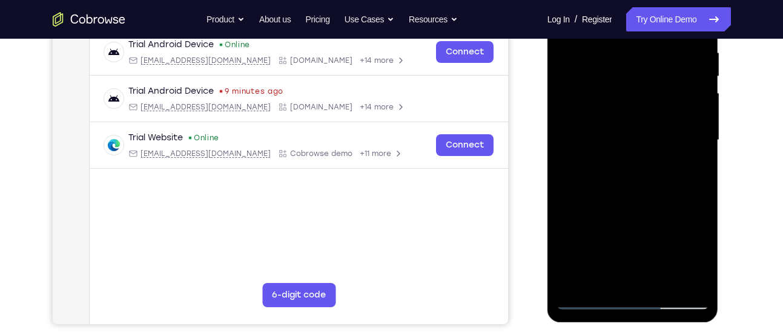
scroll to position [240, 0]
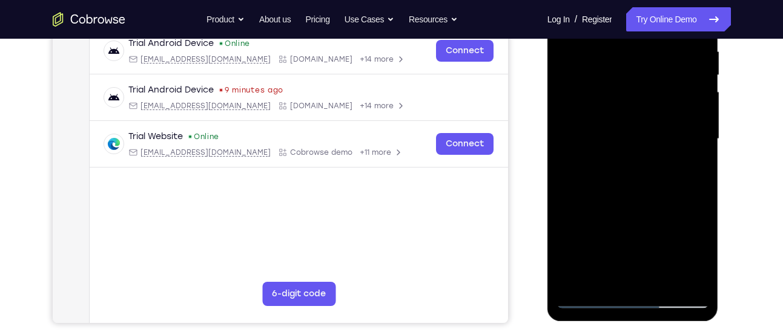
click at [681, 277] on div at bounding box center [632, 139] width 153 height 339
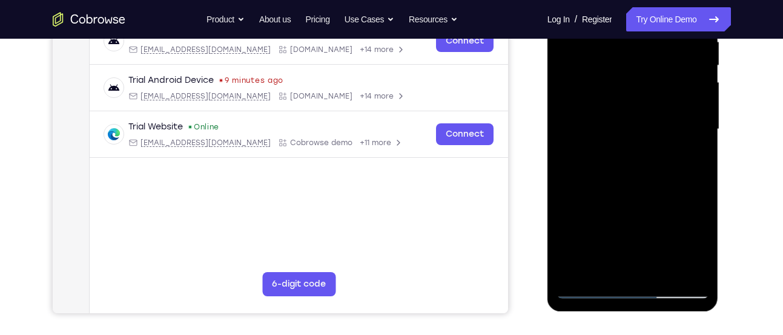
scroll to position [251, 0]
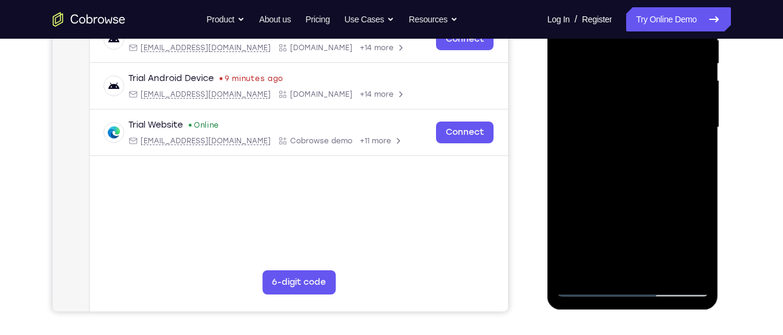
click at [681, 268] on div at bounding box center [632, 127] width 153 height 339
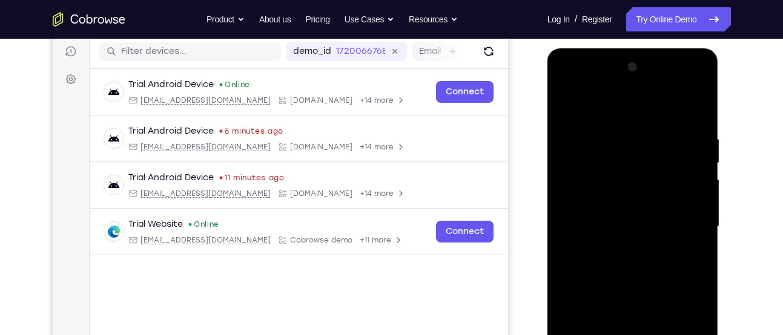
scroll to position [151, 0]
click at [697, 112] on div at bounding box center [632, 227] width 153 height 339
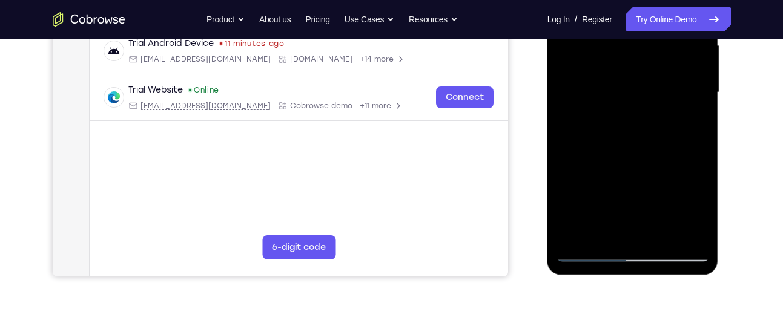
scroll to position [287, 0]
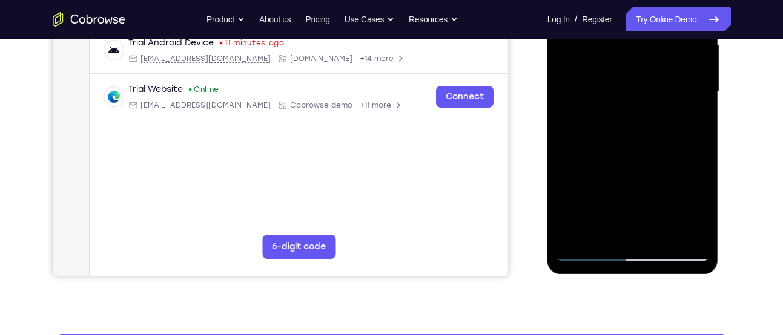
click at [663, 232] on div at bounding box center [632, 92] width 153 height 339
click at [651, 158] on div at bounding box center [632, 92] width 153 height 339
click at [626, 91] on div at bounding box center [632, 92] width 153 height 339
click at [622, 224] on div at bounding box center [632, 92] width 153 height 339
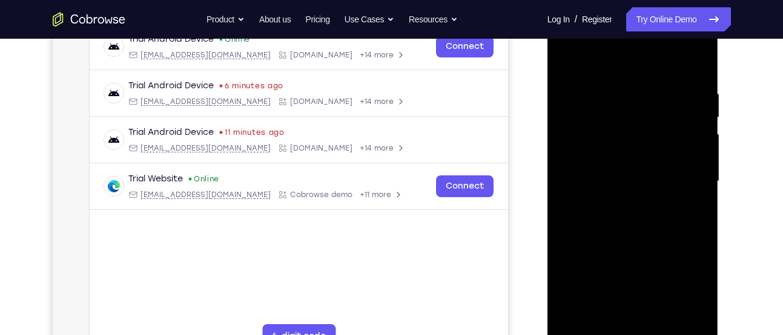
scroll to position [196, 0]
click at [564, 67] on div at bounding box center [632, 182] width 153 height 339
click at [569, 61] on div at bounding box center [632, 182] width 153 height 339
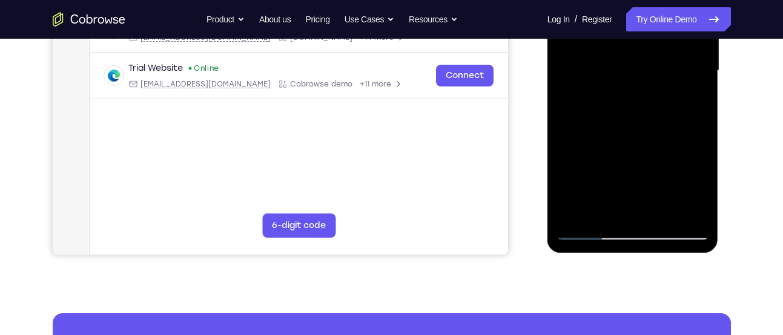
scroll to position [311, 0]
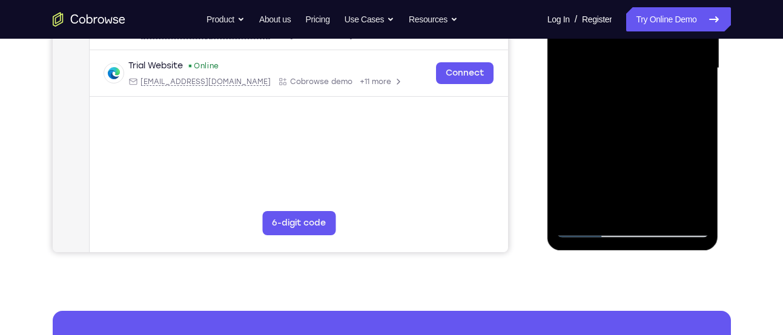
click at [579, 214] on div at bounding box center [632, 68] width 153 height 339
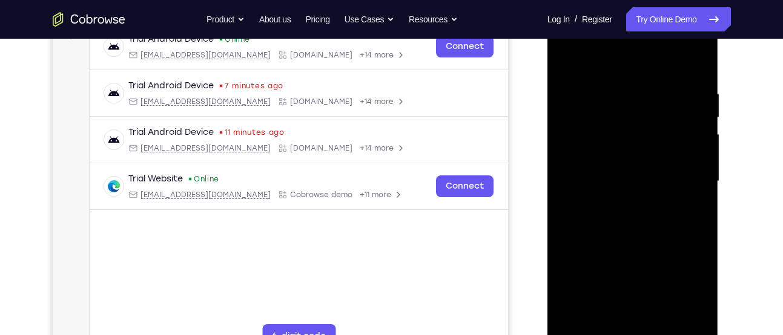
scroll to position [197, 0]
drag, startPoint x: 626, startPoint y: 110, endPoint x: 641, endPoint y: 266, distance: 156.9
click at [641, 266] on div at bounding box center [632, 182] width 153 height 339
click at [626, 94] on div at bounding box center [632, 182] width 153 height 339
click at [644, 179] on div at bounding box center [632, 182] width 153 height 339
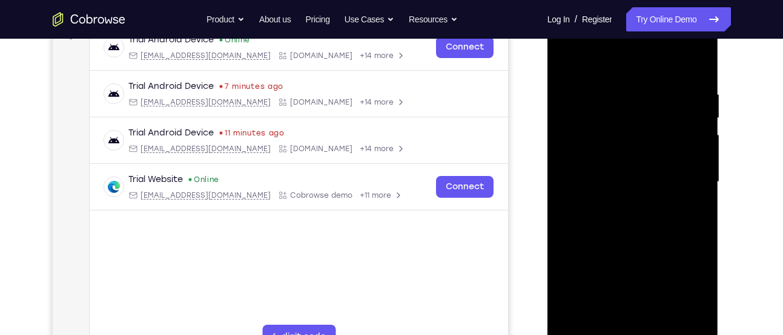
click at [634, 163] on div at bounding box center [632, 182] width 153 height 339
click at [656, 143] on div at bounding box center [632, 182] width 153 height 339
click at [567, 59] on div at bounding box center [632, 182] width 153 height 339
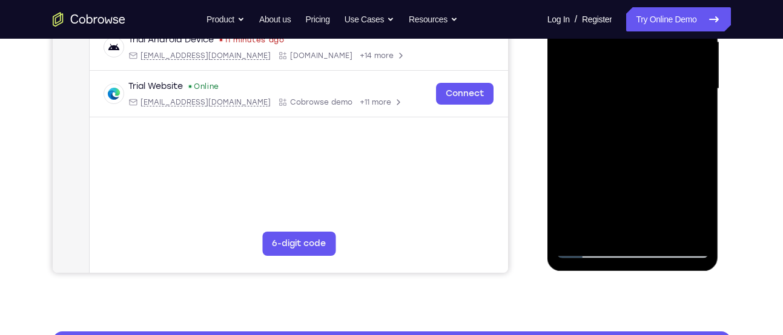
scroll to position [292, 0]
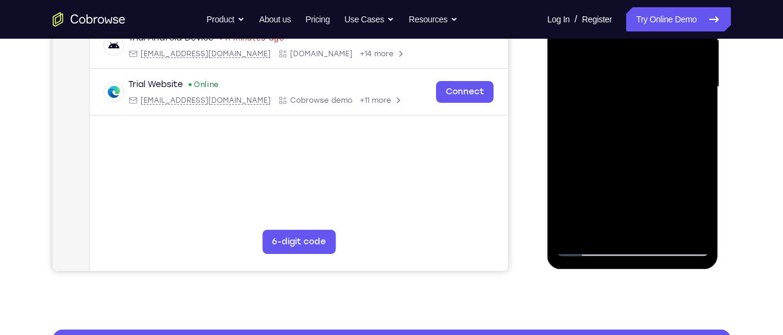
click at [578, 229] on div at bounding box center [632, 87] width 153 height 339
click at [662, 229] on div at bounding box center [632, 87] width 153 height 339
click at [634, 83] on div at bounding box center [632, 87] width 153 height 339
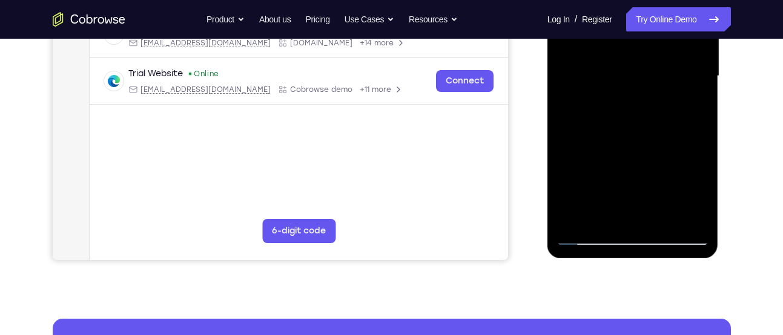
scroll to position [303, 0]
click at [614, 211] on div at bounding box center [632, 75] width 153 height 339
click at [591, 234] on div at bounding box center [632, 75] width 153 height 339
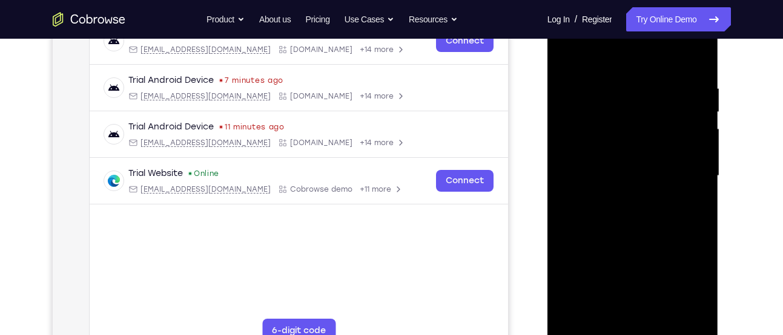
scroll to position [202, 0]
click at [568, 53] on div at bounding box center [632, 176] width 153 height 339
drag, startPoint x: 618, startPoint y: 105, endPoint x: 627, endPoint y: 242, distance: 137.1
click at [627, 242] on div at bounding box center [632, 176] width 153 height 339
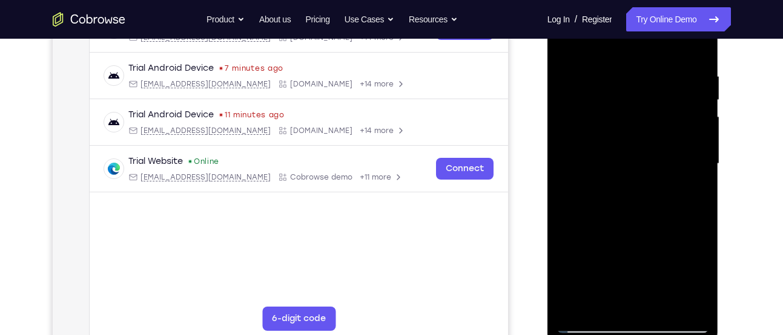
scroll to position [214, 0]
click at [620, 73] on div at bounding box center [632, 165] width 153 height 339
click at [694, 48] on div at bounding box center [632, 165] width 153 height 339
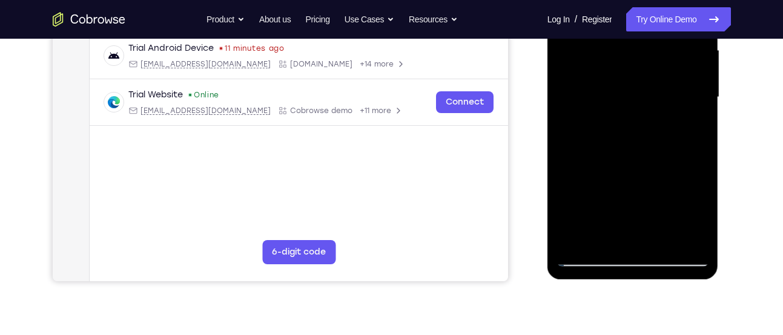
scroll to position [281, 0]
click at [698, 151] on div at bounding box center [632, 98] width 153 height 339
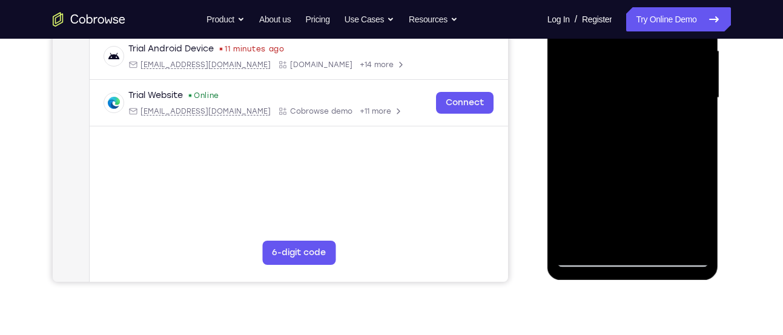
click at [566, 150] on div at bounding box center [632, 98] width 153 height 339
click at [665, 242] on div at bounding box center [632, 98] width 153 height 339
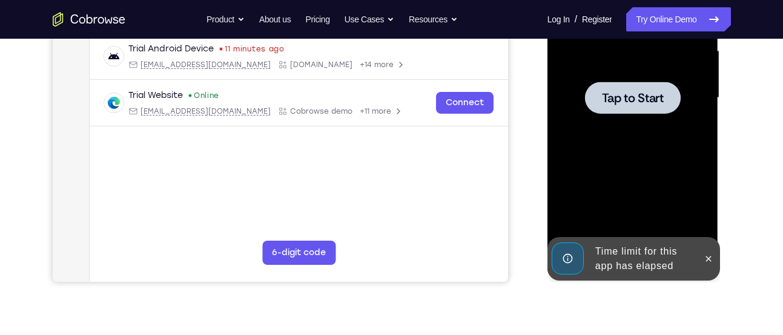
click at [634, 98] on span "Tap to Start" at bounding box center [633, 98] width 62 height 12
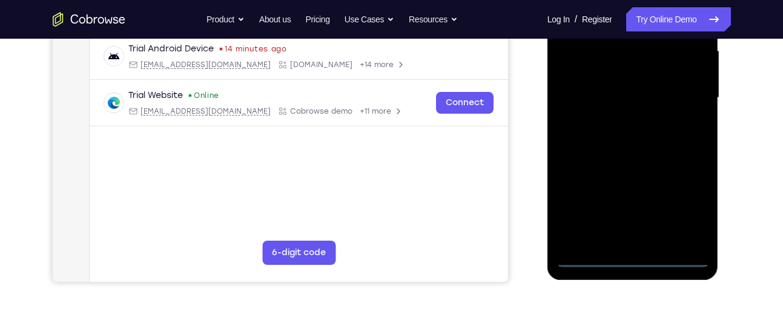
click at [633, 256] on div at bounding box center [632, 98] width 153 height 339
click at [693, 202] on div at bounding box center [632, 98] width 153 height 339
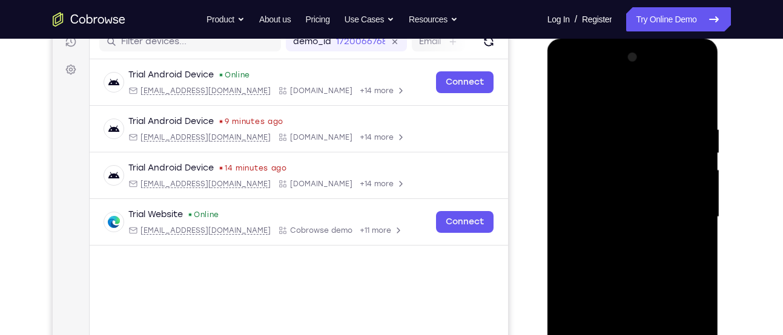
scroll to position [161, 0]
click at [574, 73] on div at bounding box center [632, 217] width 153 height 339
click at [688, 217] on div at bounding box center [632, 217] width 153 height 339
click at [619, 238] on div at bounding box center [632, 217] width 153 height 339
click at [609, 209] on div at bounding box center [632, 217] width 153 height 339
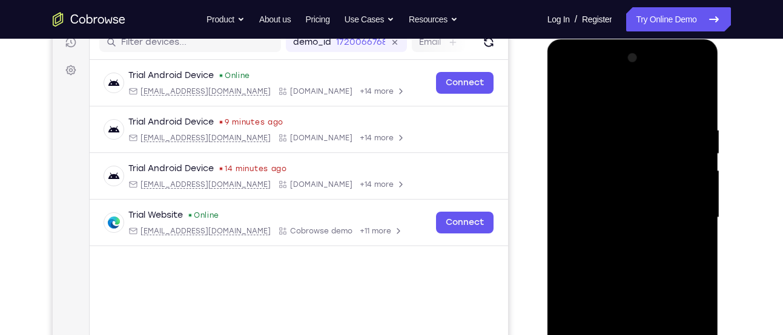
click at [609, 198] on div at bounding box center [632, 217] width 153 height 339
click at [617, 212] on div at bounding box center [632, 217] width 153 height 339
click at [633, 220] on div at bounding box center [632, 217] width 153 height 339
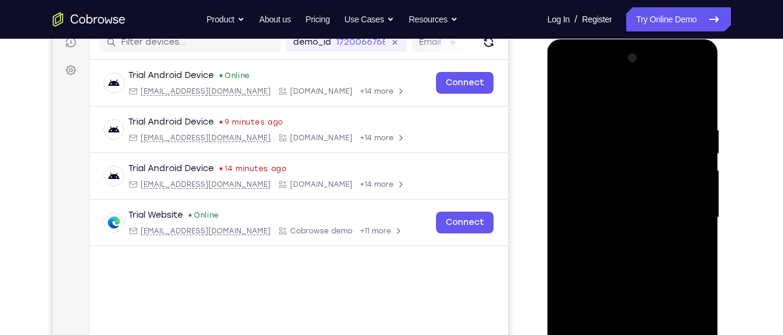
click at [633, 252] on div at bounding box center [632, 217] width 153 height 339
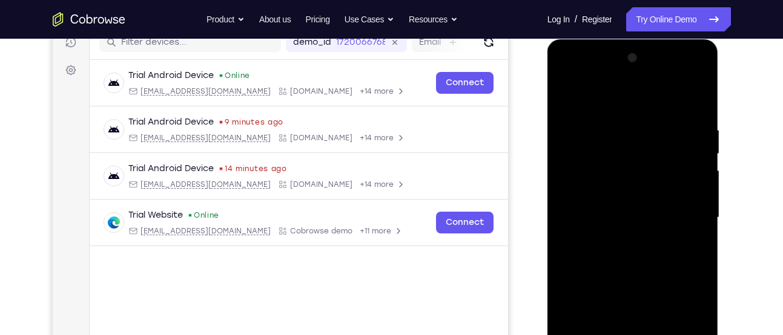
click at [633, 252] on div at bounding box center [632, 217] width 153 height 339
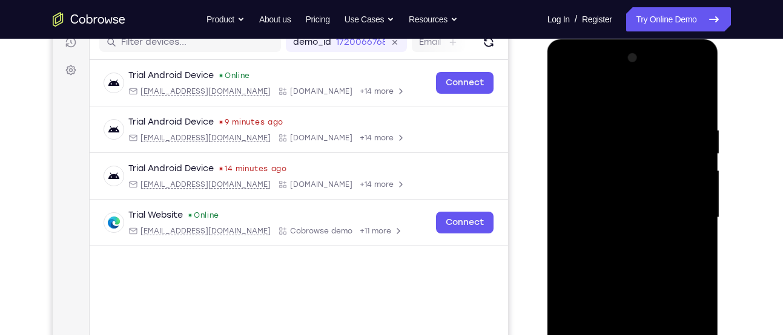
click at [633, 252] on div at bounding box center [632, 217] width 153 height 339
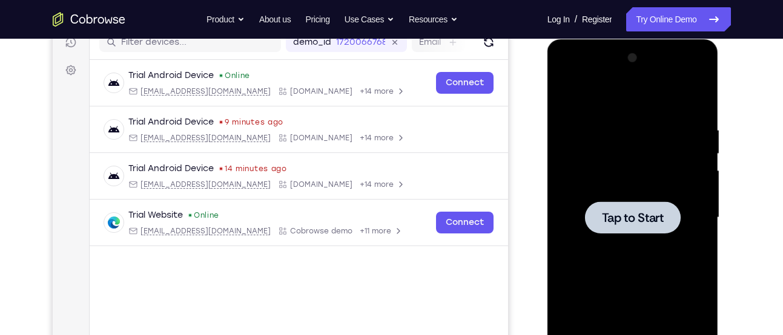
click at [632, 223] on span "Tap to Start" at bounding box center [633, 218] width 62 height 12
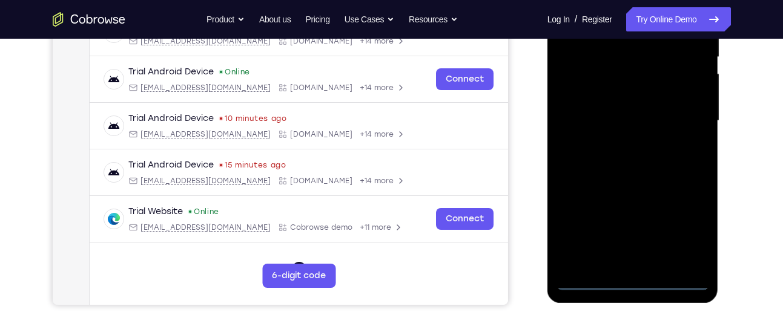
scroll to position [260, 0]
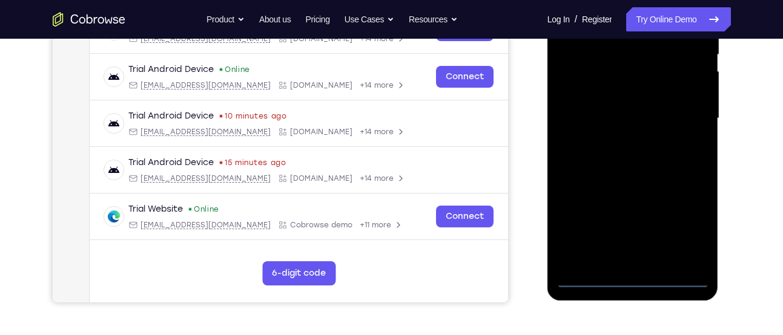
click at [631, 278] on div at bounding box center [632, 118] width 153 height 339
click at [682, 228] on div at bounding box center [632, 118] width 153 height 339
click at [633, 278] on div at bounding box center [632, 118] width 153 height 339
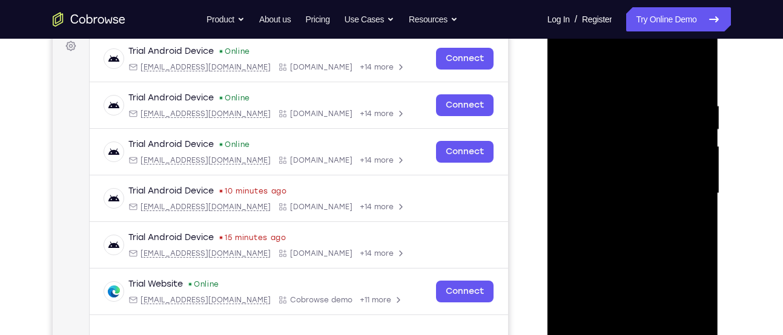
scroll to position [184, 0]
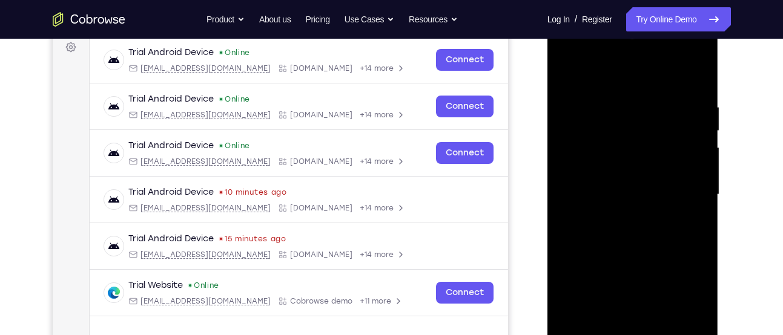
click at [682, 297] on div at bounding box center [632, 194] width 153 height 339
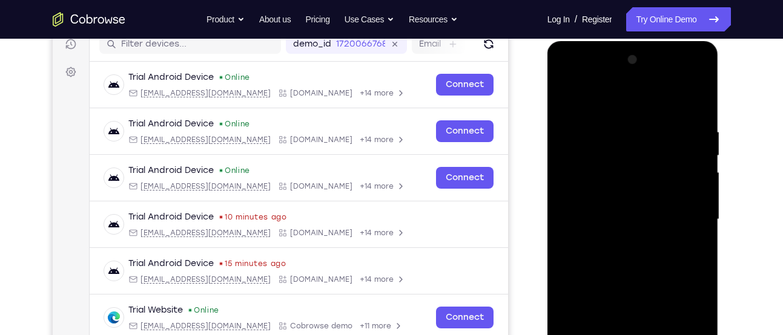
scroll to position [159, 0]
click at [578, 73] on div at bounding box center [632, 220] width 153 height 339
click at [683, 207] on div at bounding box center [632, 220] width 153 height 339
click at [620, 239] on div at bounding box center [632, 220] width 153 height 339
click at [608, 197] on div at bounding box center [632, 220] width 153 height 339
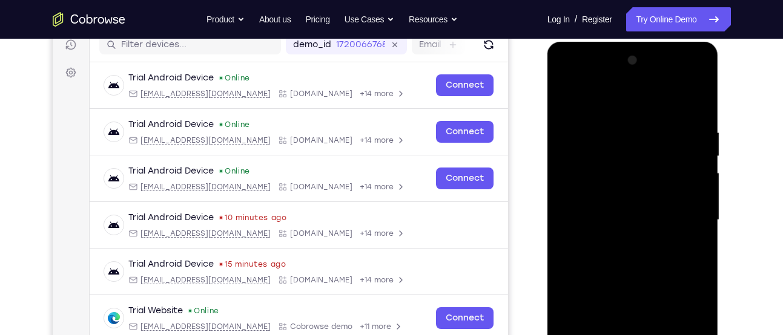
click at [610, 209] on div at bounding box center [632, 220] width 153 height 339
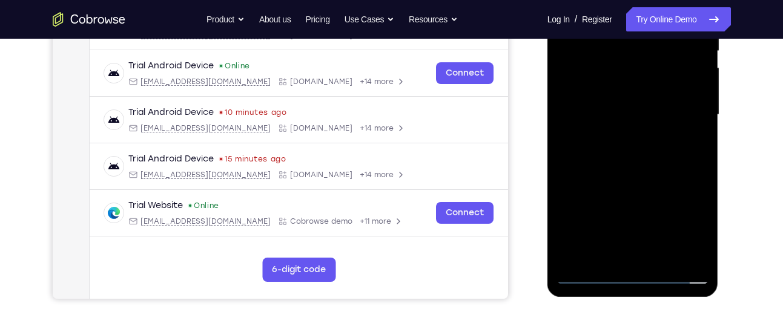
scroll to position [266, 0]
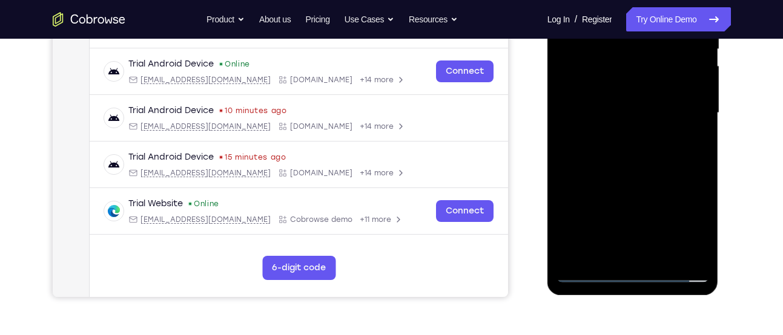
click at [699, 252] on div at bounding box center [632, 113] width 153 height 339
click at [697, 249] on div at bounding box center [632, 113] width 153 height 339
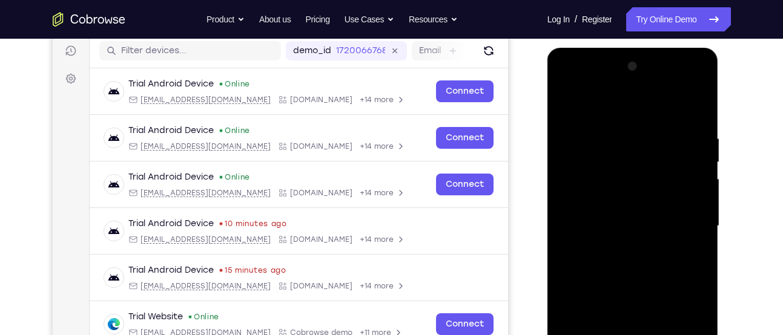
scroll to position [165, 0]
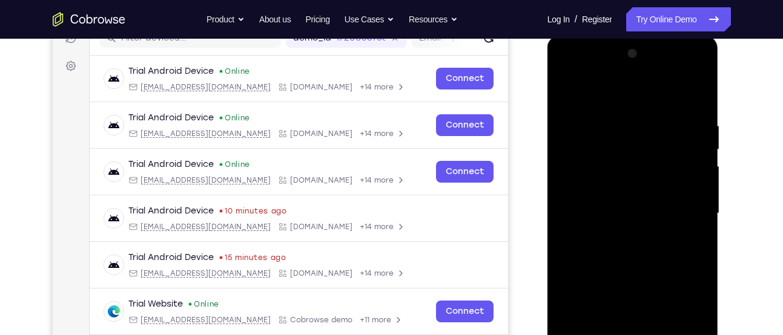
click at [633, 182] on div at bounding box center [632, 213] width 153 height 339
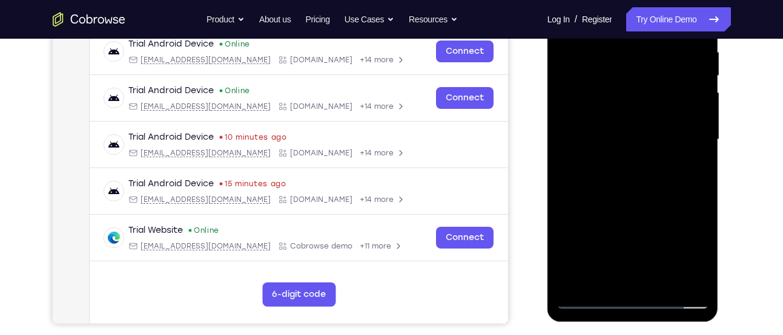
scroll to position [240, 0]
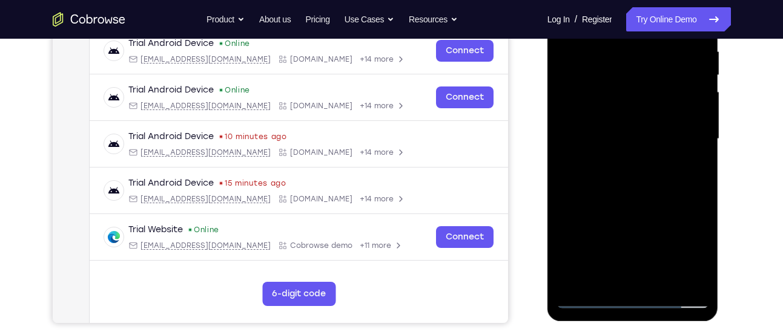
drag, startPoint x: 640, startPoint y: 206, endPoint x: 640, endPoint y: 162, distance: 43.6
click at [640, 162] on div at bounding box center [632, 139] width 153 height 339
drag, startPoint x: 653, startPoint y: 174, endPoint x: 653, endPoint y: 128, distance: 45.4
click at [653, 128] on div at bounding box center [632, 139] width 153 height 339
click at [663, 281] on div at bounding box center [632, 139] width 153 height 339
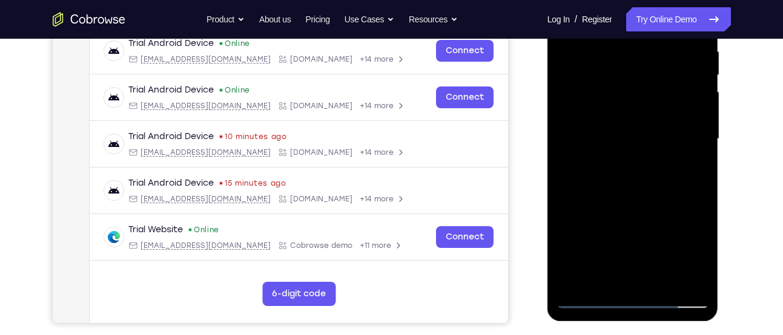
click at [651, 206] on div at bounding box center [632, 139] width 153 height 339
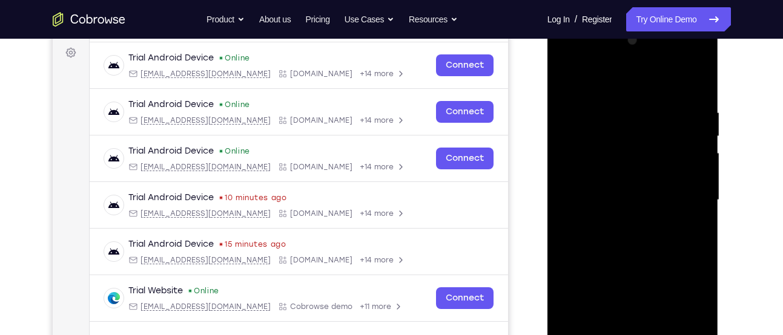
scroll to position [178, 0]
click at [568, 76] on div at bounding box center [632, 200] width 153 height 339
drag, startPoint x: 641, startPoint y: 125, endPoint x: 642, endPoint y: 189, distance: 64.2
click at [642, 189] on div at bounding box center [632, 200] width 153 height 339
click at [619, 113] on div at bounding box center [632, 200] width 153 height 339
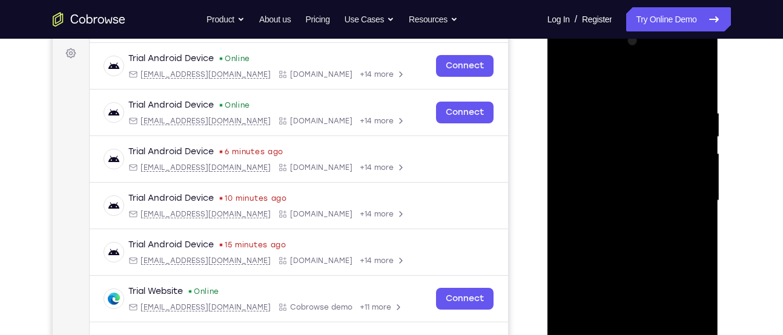
scroll to position [217, 0]
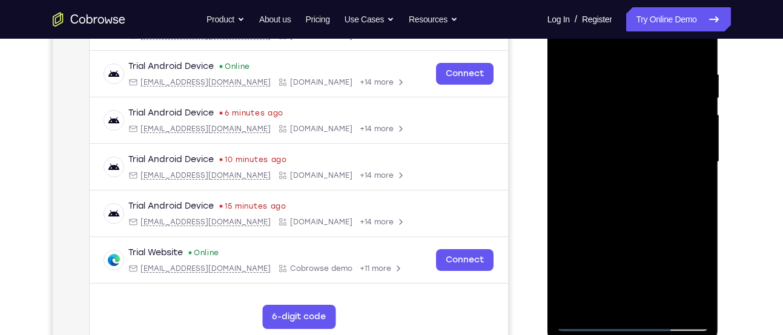
click at [696, 46] on div at bounding box center [632, 162] width 153 height 339
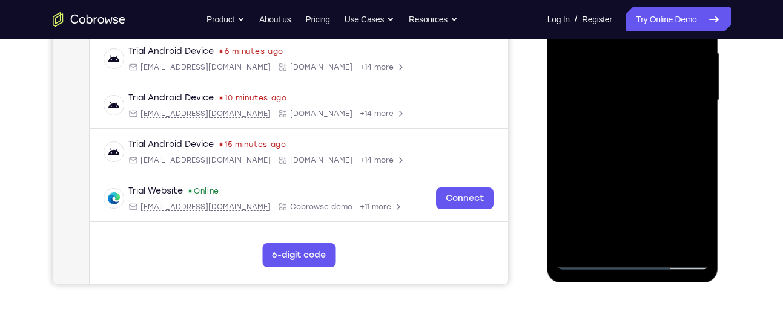
scroll to position [301, 0]
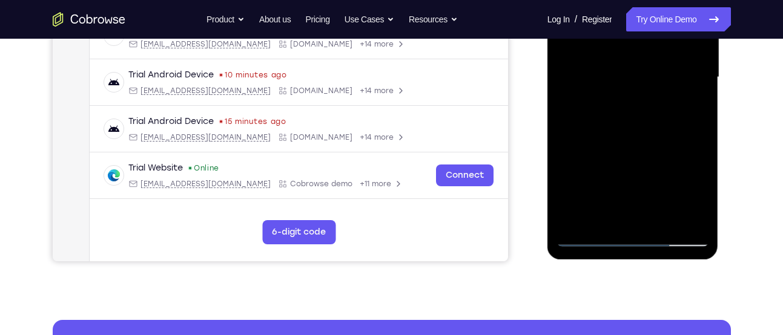
click at [660, 220] on div at bounding box center [632, 77] width 153 height 339
click at [627, 78] on div at bounding box center [632, 77] width 153 height 339
click at [630, 216] on div at bounding box center [632, 77] width 153 height 339
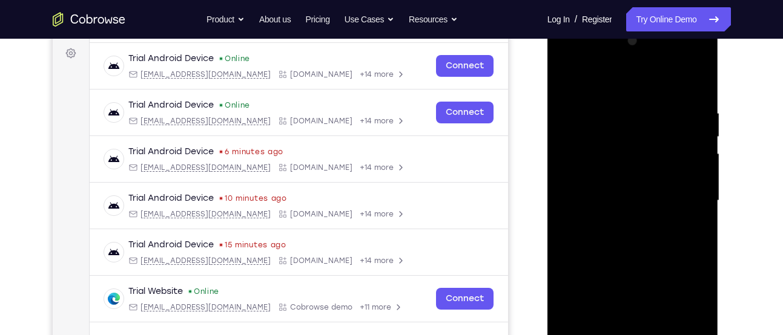
scroll to position [177, 0]
click at [566, 80] on div at bounding box center [632, 201] width 153 height 339
click at [567, 76] on div at bounding box center [632, 201] width 153 height 339
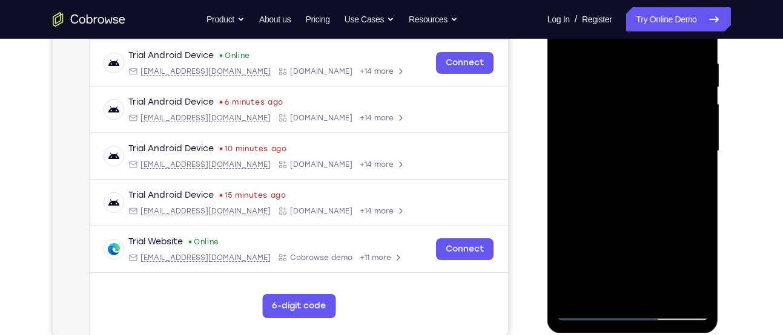
scroll to position [228, 0]
drag, startPoint x: 627, startPoint y: 80, endPoint x: 634, endPoint y: 262, distance: 181.8
click at [634, 262] on div at bounding box center [632, 150] width 153 height 339
click at [656, 62] on div at bounding box center [632, 150] width 153 height 339
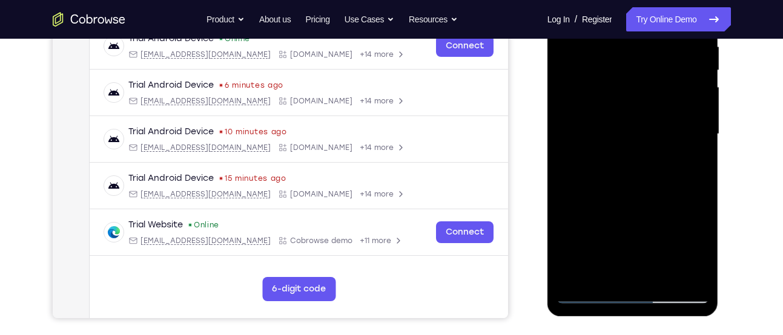
scroll to position [248, 0]
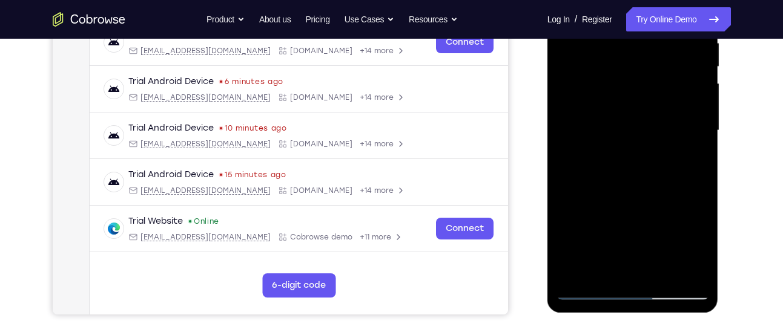
click at [693, 123] on div at bounding box center [632, 130] width 153 height 339
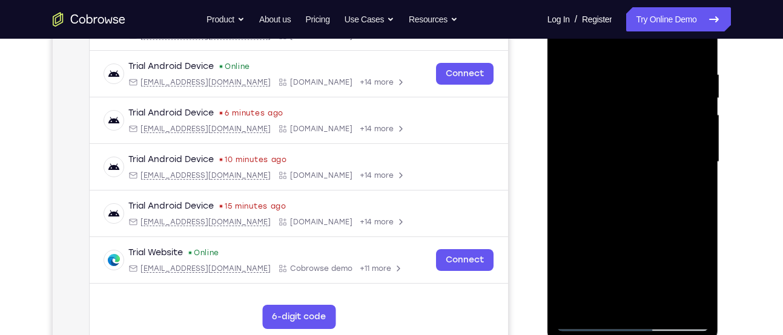
scroll to position [194, 0]
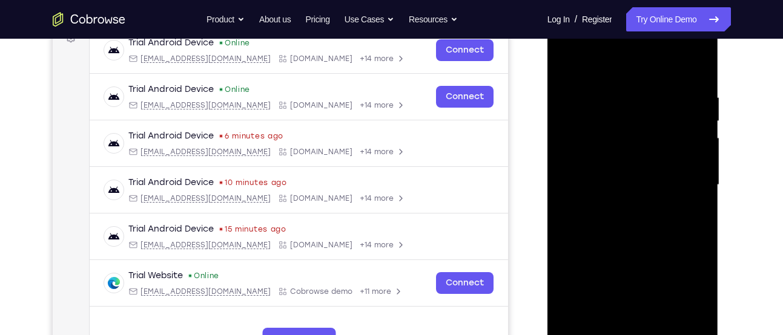
click at [693, 123] on div at bounding box center [632, 185] width 153 height 339
drag, startPoint x: 694, startPoint y: 86, endPoint x: 582, endPoint y: 119, distance: 117.4
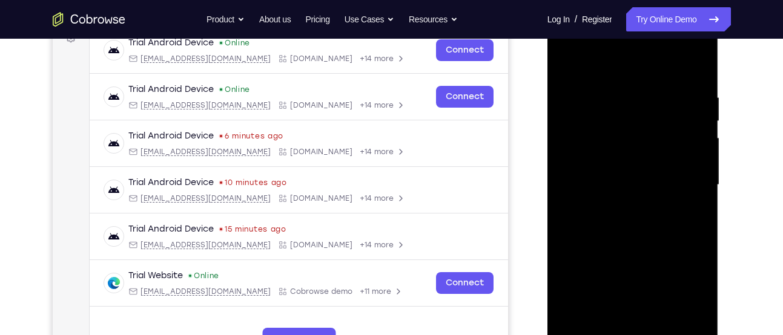
click at [582, 119] on div at bounding box center [632, 185] width 153 height 339
drag, startPoint x: 575, startPoint y: 183, endPoint x: 741, endPoint y: 192, distance: 166.1
click at [720, 192] on html "Online web based iOS Simulators and Android Emulators. Run iPhone, iPad, Mobile…" at bounding box center [633, 188] width 173 height 363
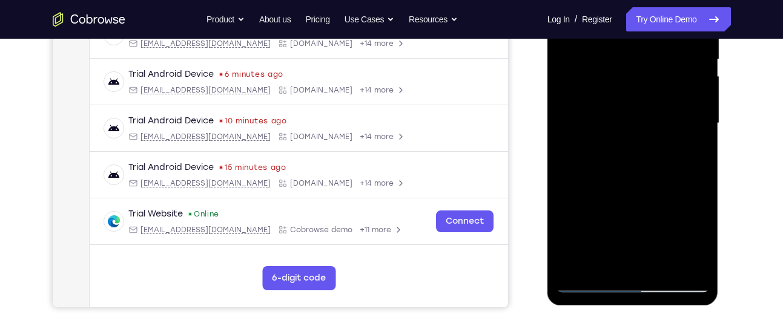
scroll to position [256, 0]
click at [696, 257] on div at bounding box center [632, 122] width 153 height 339
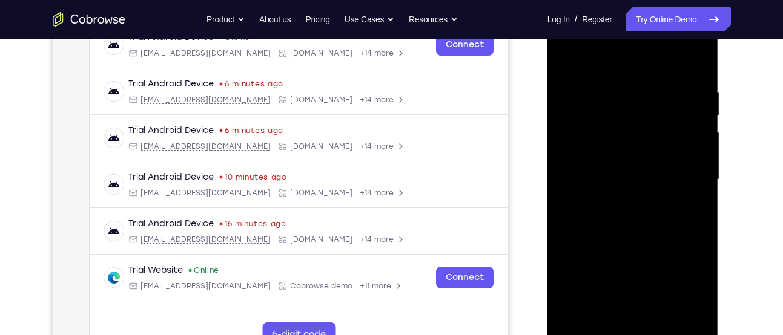
scroll to position [188, 0]
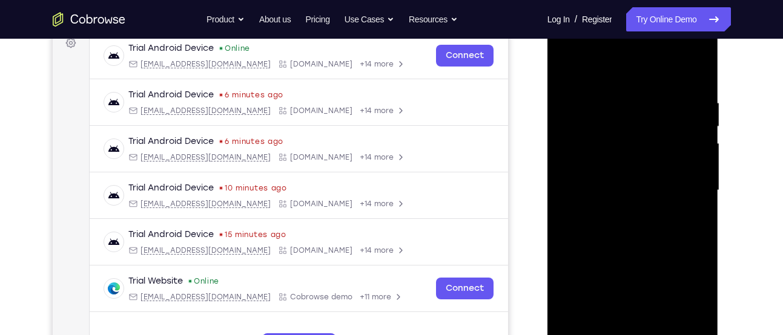
click at [570, 73] on div at bounding box center [632, 190] width 153 height 339
click at [566, 70] on div at bounding box center [632, 190] width 153 height 339
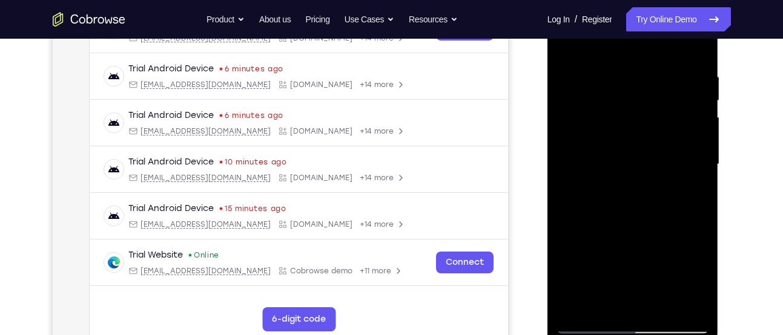
scroll to position [216, 0]
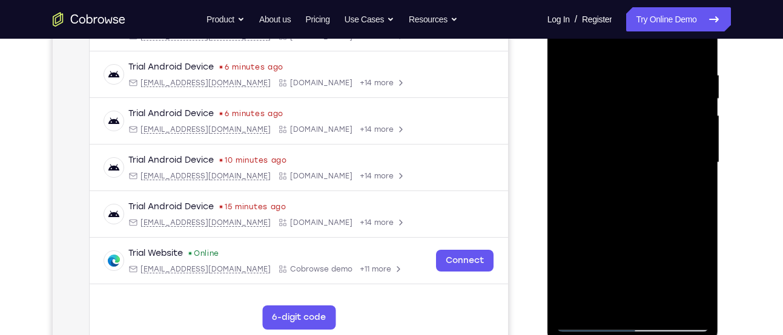
click at [693, 45] on div at bounding box center [632, 162] width 153 height 339
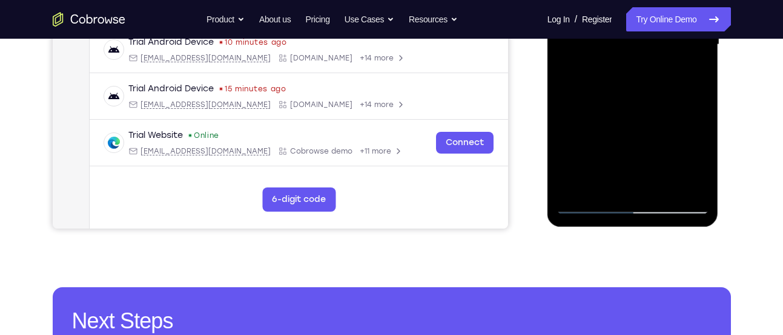
click at [575, 190] on div at bounding box center [632, 44] width 153 height 339
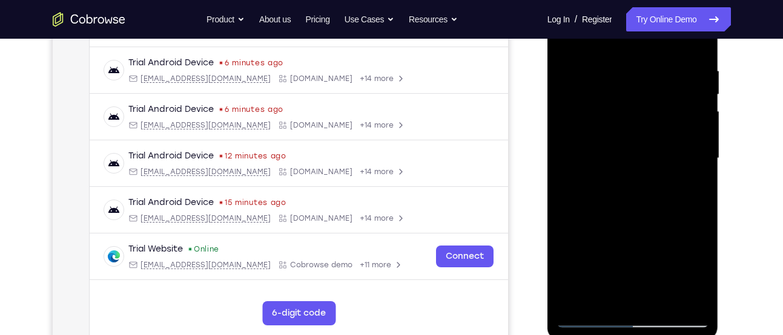
scroll to position [220, 0]
click at [631, 102] on div at bounding box center [632, 159] width 153 height 339
drag, startPoint x: 631, startPoint y: 102, endPoint x: 613, endPoint y: 248, distance: 147.5
click at [613, 248] on div at bounding box center [632, 159] width 153 height 339
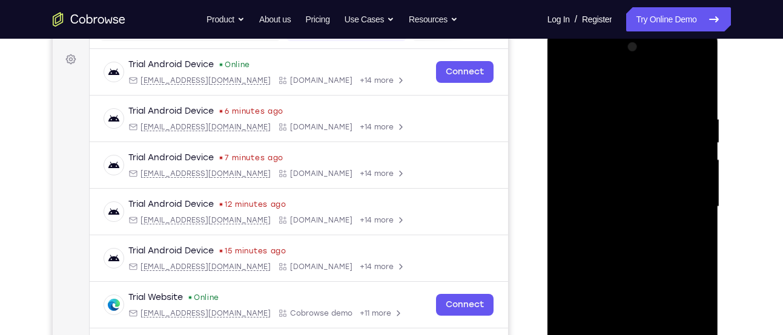
scroll to position [173, 0]
click at [619, 112] on div at bounding box center [632, 206] width 153 height 339
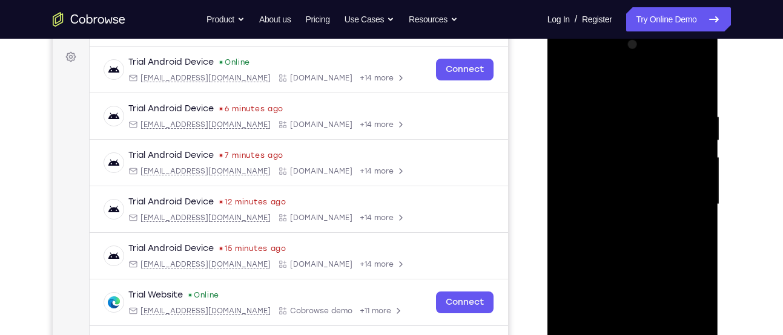
scroll to position [174, 0]
click at [695, 91] on div at bounding box center [632, 205] width 153 height 339
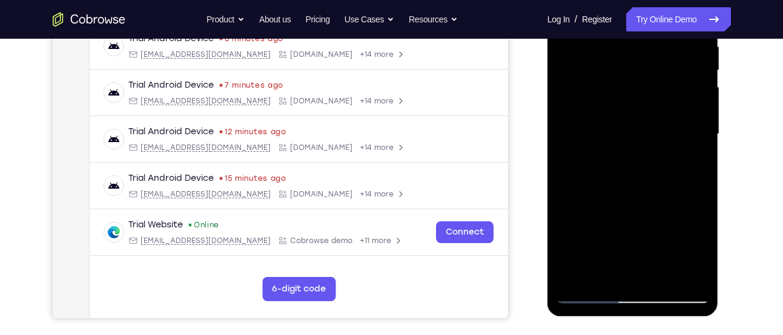
click at [699, 163] on div at bounding box center [632, 134] width 153 height 339
click at [656, 280] on div at bounding box center [632, 134] width 153 height 339
click at [640, 136] on div at bounding box center [632, 134] width 153 height 339
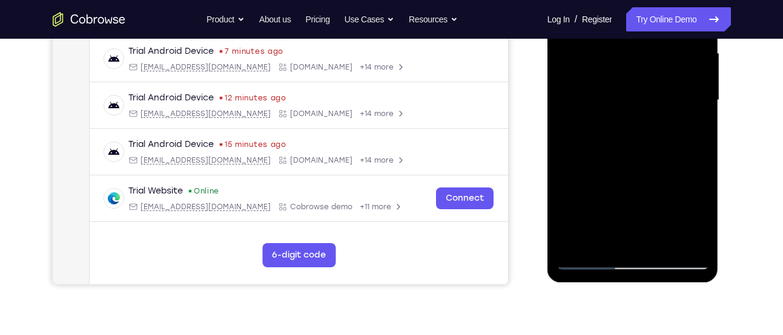
scroll to position [285, 0]
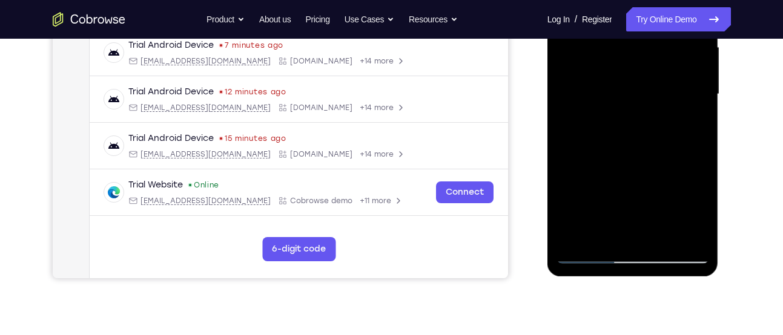
click at [614, 234] on div at bounding box center [632, 94] width 153 height 339
click at [595, 124] on div at bounding box center [632, 94] width 153 height 339
click at [697, 212] on div at bounding box center [632, 94] width 153 height 339
click at [694, 193] on div at bounding box center [632, 94] width 153 height 339
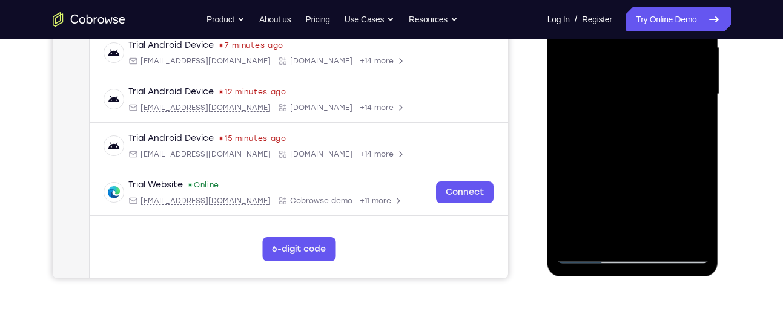
click at [628, 125] on div at bounding box center [632, 94] width 153 height 339
click at [601, 235] on div at bounding box center [632, 94] width 153 height 339
click at [663, 163] on div at bounding box center [632, 94] width 153 height 339
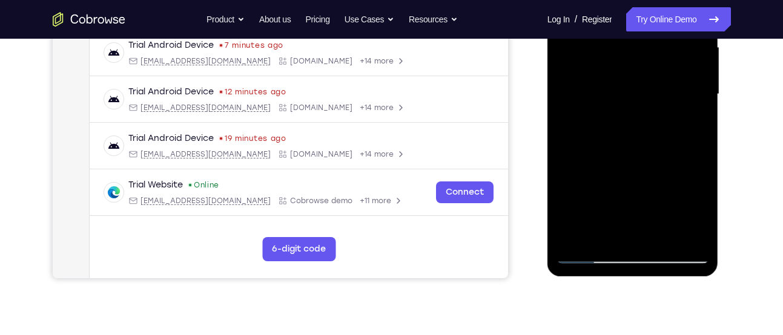
click at [663, 163] on div at bounding box center [632, 94] width 153 height 339
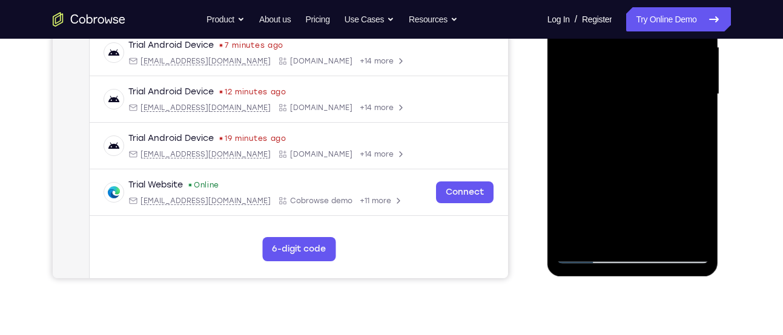
click at [689, 115] on div at bounding box center [632, 94] width 153 height 339
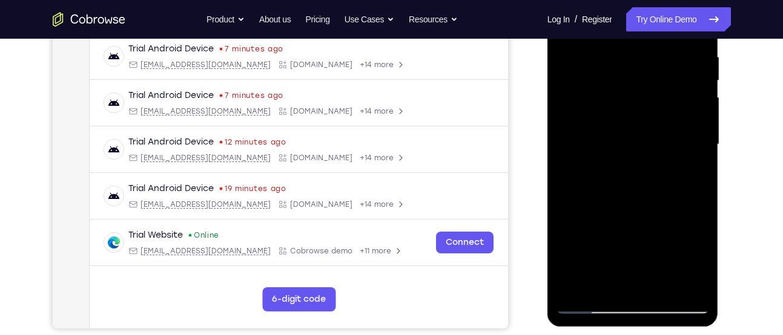
scroll to position [234, 0]
drag, startPoint x: 591, startPoint y: 105, endPoint x: 581, endPoint y: 139, distance: 35.6
click at [581, 139] on div at bounding box center [632, 145] width 153 height 339
drag, startPoint x: 581, startPoint y: 139, endPoint x: 591, endPoint y: 70, distance: 69.8
click at [591, 70] on div at bounding box center [632, 145] width 153 height 339
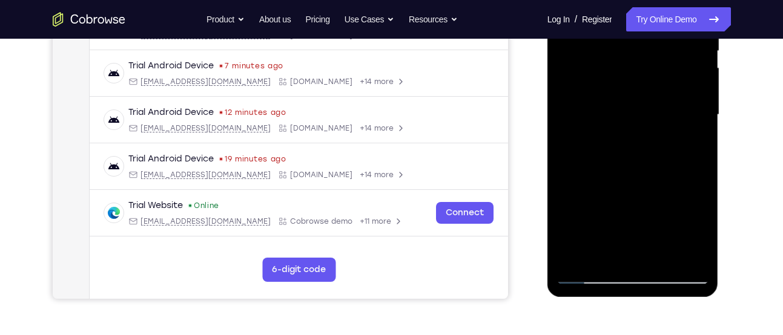
scroll to position [265, 0]
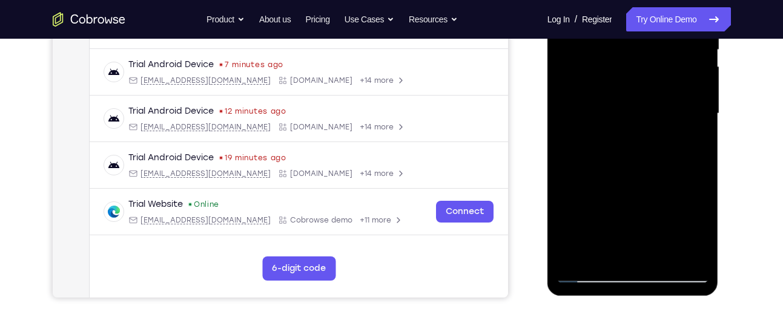
click at [601, 255] on div at bounding box center [632, 113] width 153 height 339
click at [567, 183] on div at bounding box center [632, 113] width 153 height 339
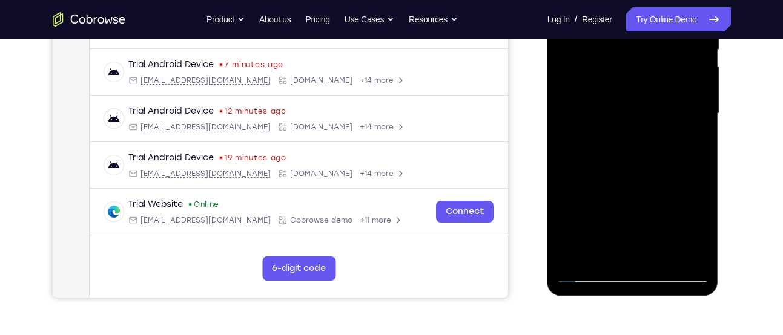
click at [691, 136] on div at bounding box center [632, 113] width 153 height 339
click at [688, 136] on div at bounding box center [632, 113] width 153 height 339
click at [673, 133] on div at bounding box center [632, 113] width 153 height 339
click at [637, 230] on div at bounding box center [632, 113] width 153 height 339
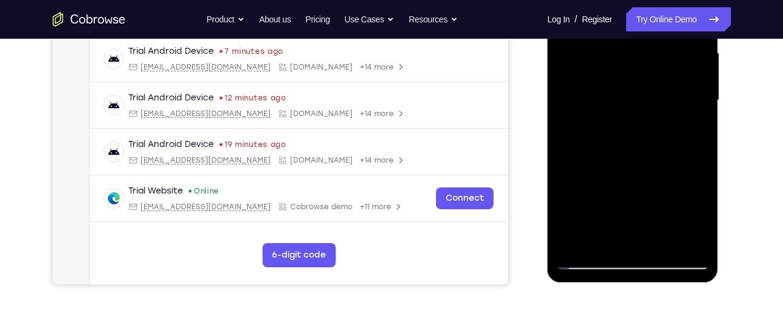
scroll to position [279, 0]
click at [625, 214] on div at bounding box center [632, 99] width 153 height 339
click at [617, 236] on div at bounding box center [632, 99] width 153 height 339
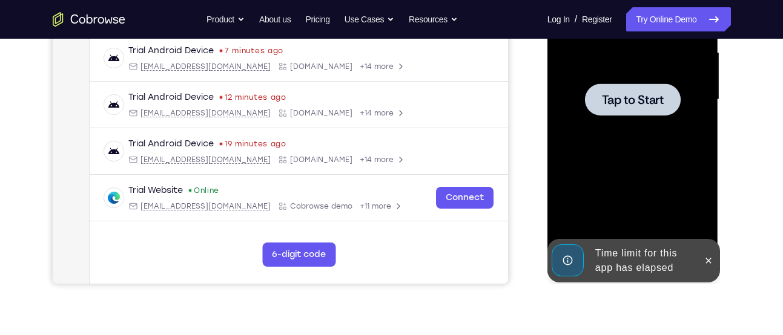
click at [632, 145] on div at bounding box center [632, 99] width 153 height 339
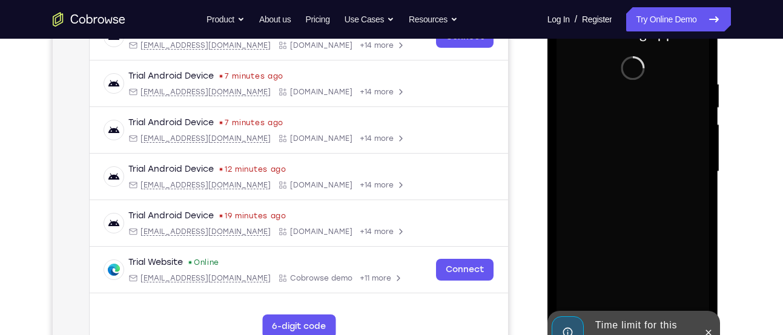
scroll to position [332, 0]
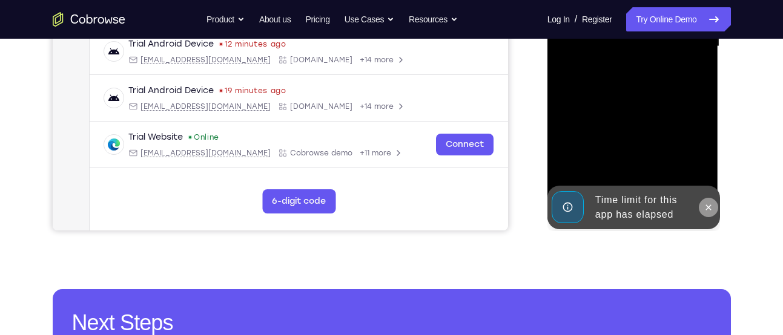
click at [706, 203] on icon at bounding box center [708, 208] width 10 height 10
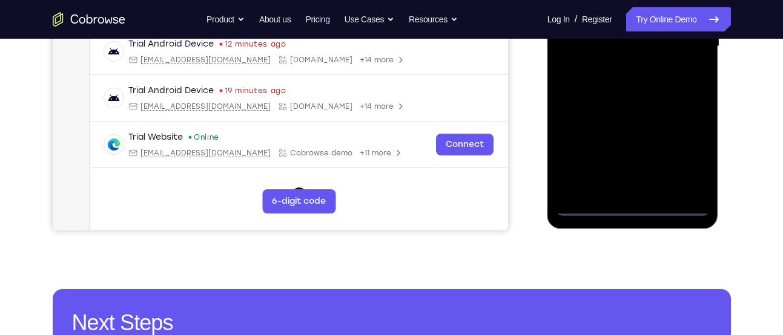
click at [634, 203] on div at bounding box center [632, 46] width 153 height 339
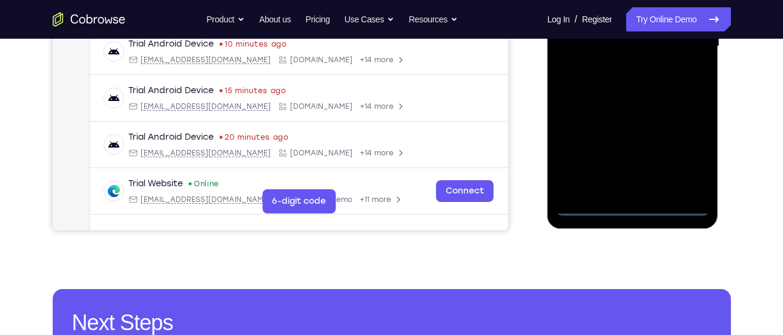
click at [682, 153] on div at bounding box center [632, 46] width 153 height 339
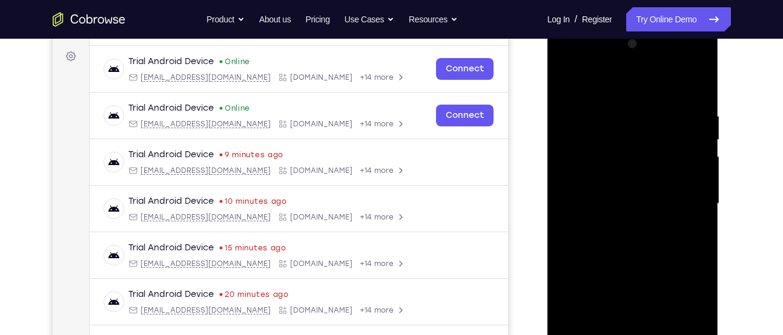
scroll to position [174, 0]
click at [569, 58] on div at bounding box center [632, 205] width 153 height 339
click at [681, 196] on div at bounding box center [632, 205] width 153 height 339
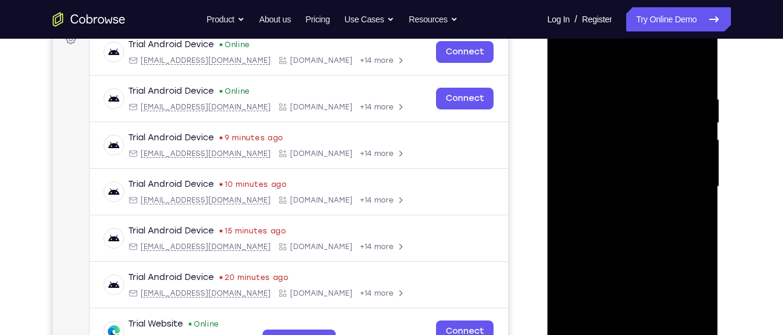
scroll to position [193, 0]
click at [617, 204] on div at bounding box center [632, 186] width 153 height 339
click at [614, 170] on div at bounding box center [632, 186] width 153 height 339
click at [614, 163] on div at bounding box center [632, 186] width 153 height 339
click at [701, 303] on div at bounding box center [632, 186] width 153 height 339
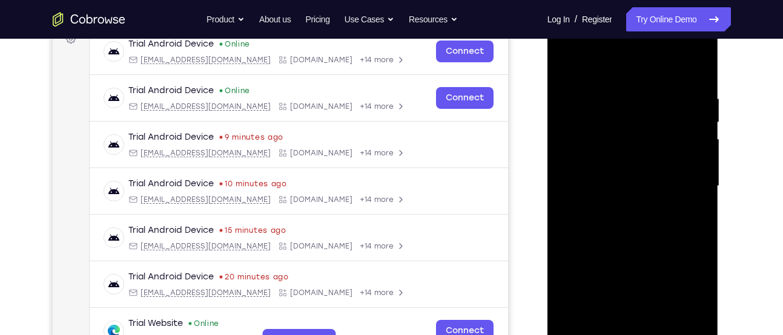
click at [636, 185] on div at bounding box center [632, 186] width 153 height 339
click at [691, 202] on div at bounding box center [632, 186] width 153 height 339
click at [642, 188] on div at bounding box center [632, 186] width 153 height 339
click at [629, 227] on div at bounding box center [632, 186] width 153 height 339
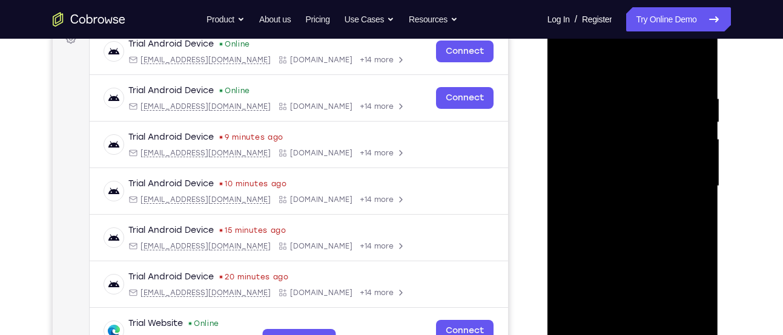
click at [629, 227] on div at bounding box center [632, 186] width 153 height 339
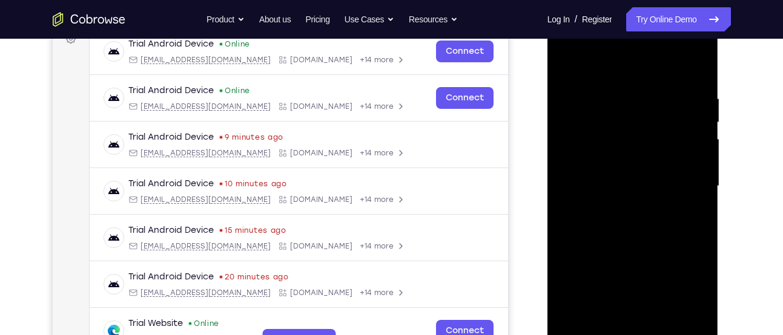
click at [629, 227] on div at bounding box center [632, 186] width 153 height 339
click at [660, 330] on div at bounding box center [632, 186] width 153 height 339
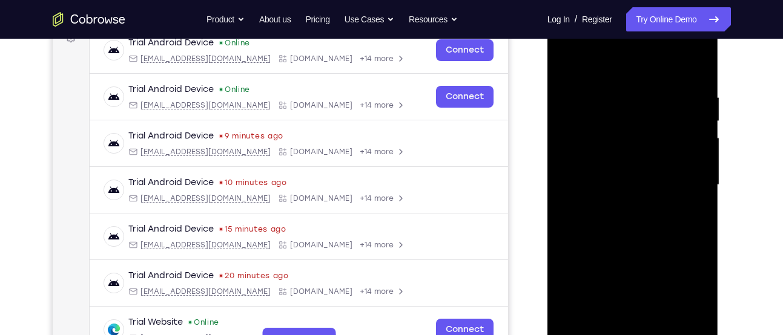
scroll to position [197, 0]
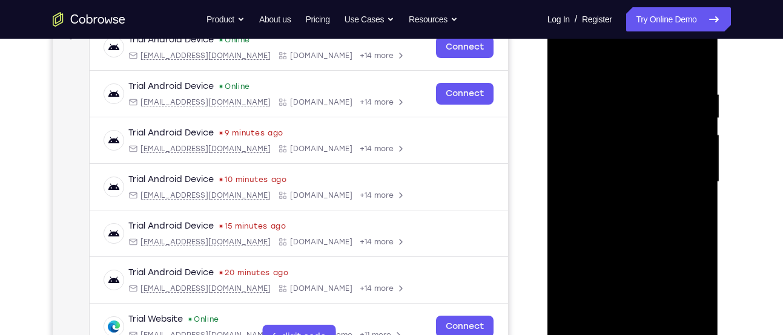
click at [631, 248] on div at bounding box center [632, 182] width 153 height 339
click at [620, 181] on div at bounding box center [632, 182] width 153 height 339
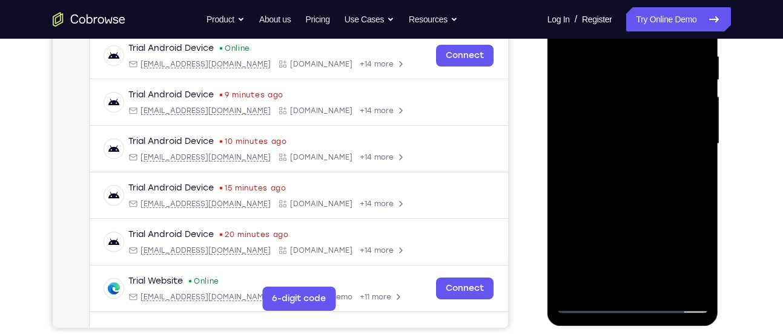
scroll to position [242, 0]
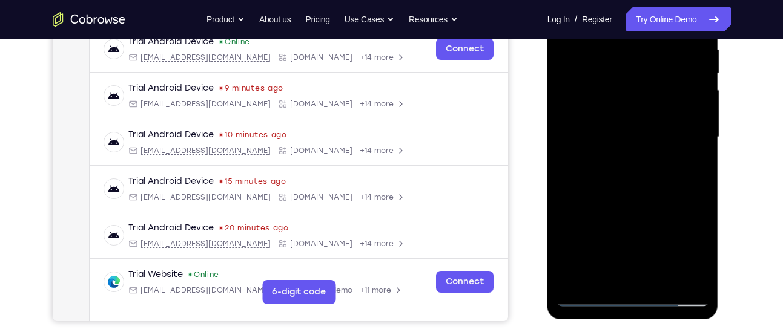
click at [602, 275] on div at bounding box center [632, 137] width 153 height 339
click at [664, 205] on div at bounding box center [632, 137] width 153 height 339
drag, startPoint x: 664, startPoint y: 205, endPoint x: 690, endPoint y: 159, distance: 52.0
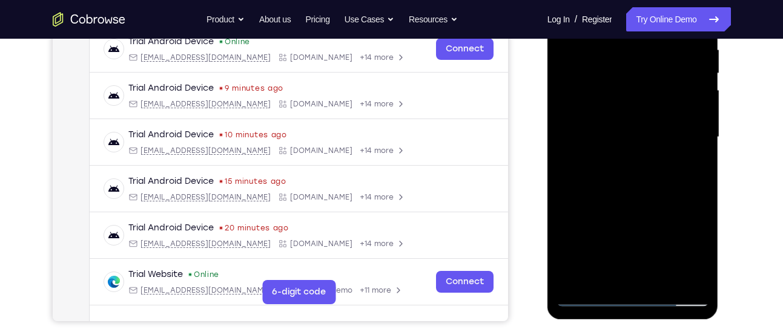
click at [690, 159] on div at bounding box center [632, 137] width 153 height 339
click at [600, 277] on div at bounding box center [632, 137] width 153 height 339
click at [568, 208] on div at bounding box center [632, 137] width 153 height 339
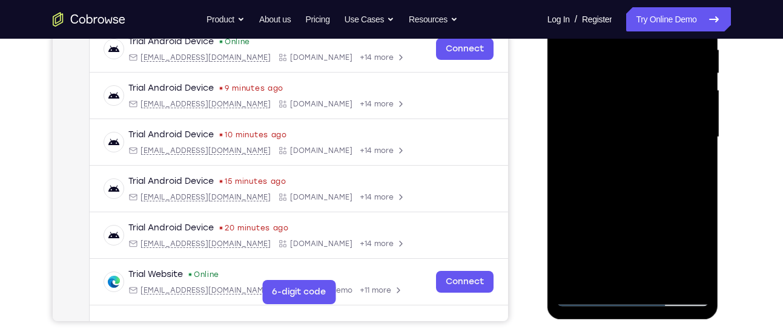
click at [568, 208] on div at bounding box center [632, 137] width 153 height 339
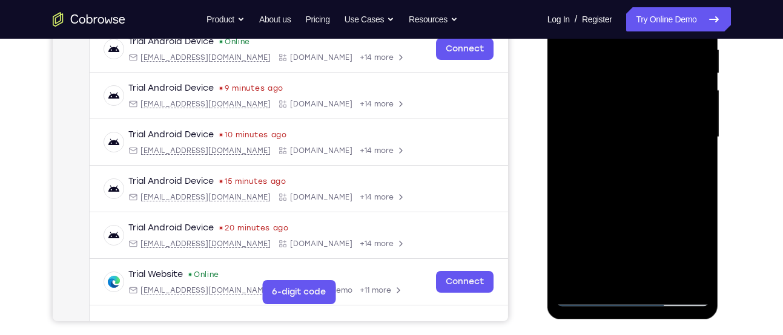
click at [623, 157] on div at bounding box center [632, 137] width 153 height 339
click at [590, 294] on div at bounding box center [632, 137] width 153 height 339
click at [591, 254] on div at bounding box center [632, 137] width 153 height 339
click at [617, 274] on div at bounding box center [632, 137] width 153 height 339
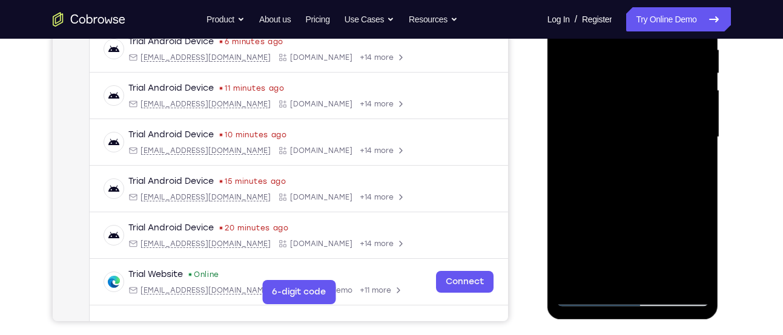
click at [604, 272] on div at bounding box center [632, 137] width 153 height 339
click at [568, 205] on div at bounding box center [632, 137] width 153 height 339
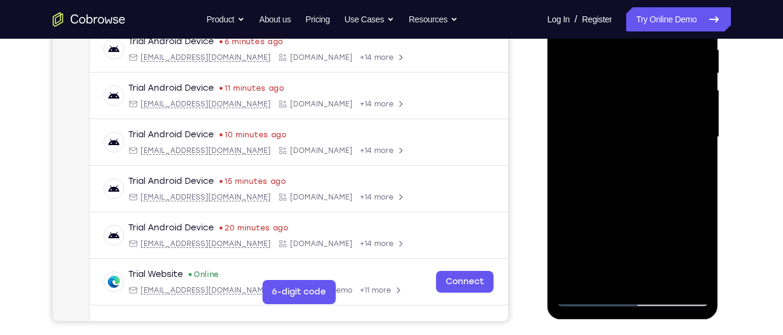
click at [568, 205] on div at bounding box center [632, 137] width 153 height 339
drag, startPoint x: 568, startPoint y: 205, endPoint x: 689, endPoint y: 156, distance: 130.4
click at [689, 156] on div at bounding box center [632, 137] width 153 height 339
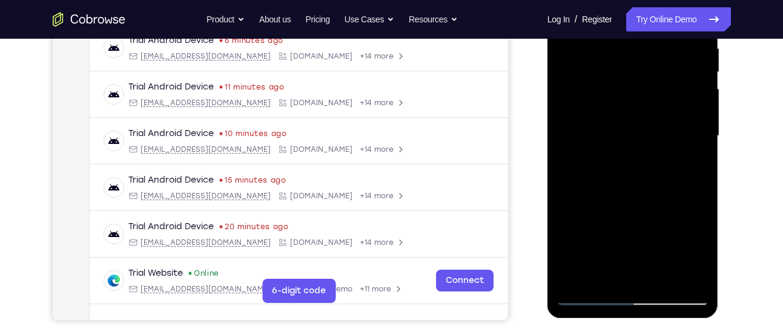
scroll to position [242, 0]
drag, startPoint x: 659, startPoint y: 114, endPoint x: 660, endPoint y: 139, distance: 25.5
click at [660, 139] on div at bounding box center [632, 136] width 153 height 339
click at [655, 115] on div at bounding box center [632, 136] width 153 height 339
click at [688, 196] on div at bounding box center [632, 136] width 153 height 339
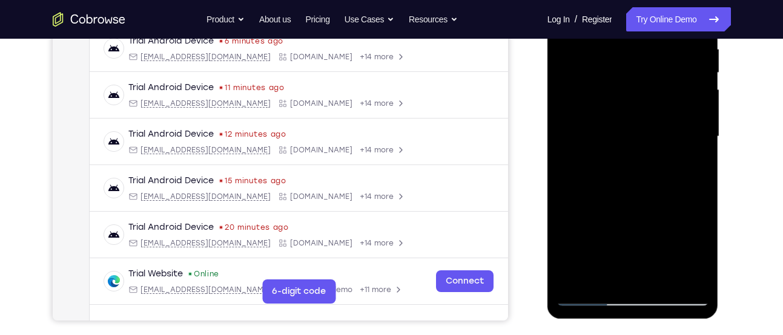
click at [700, 250] on div at bounding box center [632, 136] width 153 height 339
drag, startPoint x: 664, startPoint y: 121, endPoint x: 666, endPoint y: 172, distance: 50.9
click at [666, 172] on div at bounding box center [632, 136] width 153 height 339
drag, startPoint x: 671, startPoint y: 114, endPoint x: 671, endPoint y: 146, distance: 32.7
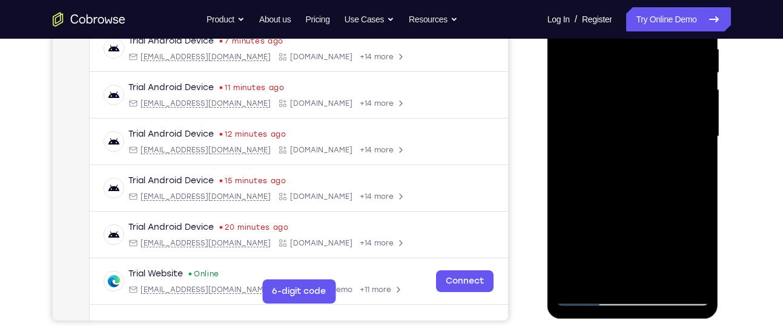
click at [671, 146] on div at bounding box center [632, 136] width 153 height 339
drag, startPoint x: 669, startPoint y: 116, endPoint x: 664, endPoint y: 174, distance: 57.7
click at [664, 174] on div at bounding box center [632, 136] width 153 height 339
drag, startPoint x: 643, startPoint y: 112, endPoint x: 631, endPoint y: 21, distance: 92.2
click at [631, 21] on div at bounding box center [632, 136] width 153 height 339
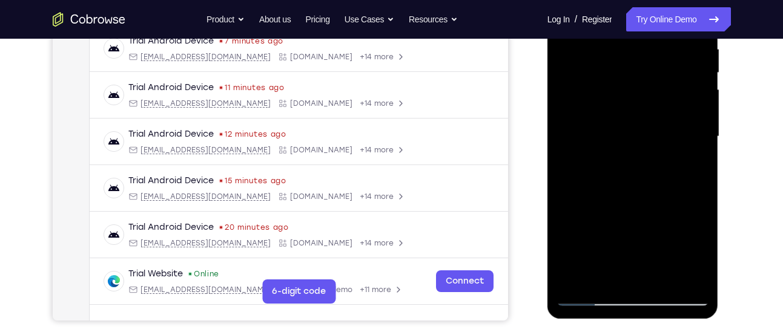
drag, startPoint x: 637, startPoint y: 108, endPoint x: 632, endPoint y: 32, distance: 76.4
click at [632, 32] on div at bounding box center [632, 136] width 153 height 339
drag, startPoint x: 639, startPoint y: 111, endPoint x: 661, endPoint y: 21, distance: 92.8
click at [661, 21] on div at bounding box center [632, 136] width 153 height 339
click at [652, 99] on div at bounding box center [632, 136] width 153 height 339
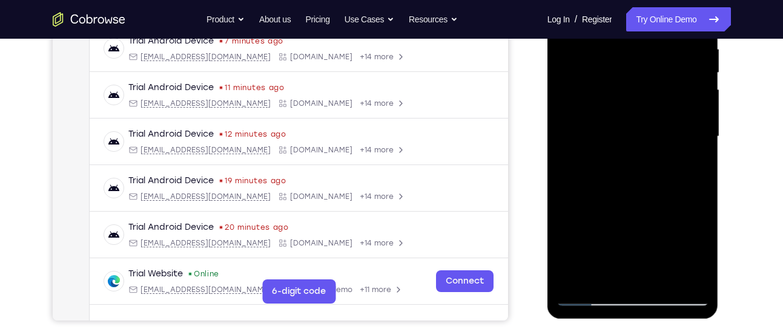
drag, startPoint x: 652, startPoint y: 99, endPoint x: 640, endPoint y: 21, distance: 79.6
click at [640, 21] on div at bounding box center [632, 136] width 153 height 339
drag, startPoint x: 657, startPoint y: 184, endPoint x: 647, endPoint y: 69, distance: 115.5
click at [647, 69] on div at bounding box center [632, 136] width 153 height 339
click at [588, 292] on div at bounding box center [632, 136] width 153 height 339
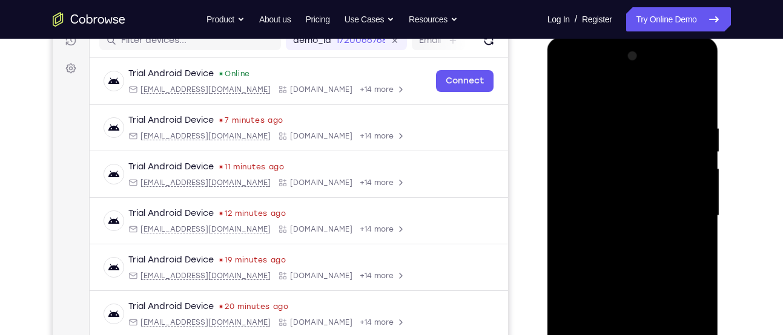
scroll to position [162, 0]
click at [567, 99] on div at bounding box center [632, 216] width 153 height 339
click at [615, 209] on div at bounding box center [632, 216] width 153 height 339
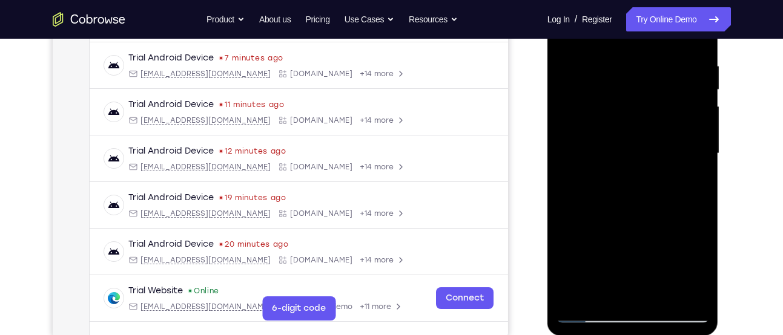
scroll to position [226, 0]
click at [618, 285] on div at bounding box center [632, 153] width 153 height 339
click at [601, 180] on div at bounding box center [632, 153] width 153 height 339
click at [696, 272] on div at bounding box center [632, 153] width 153 height 339
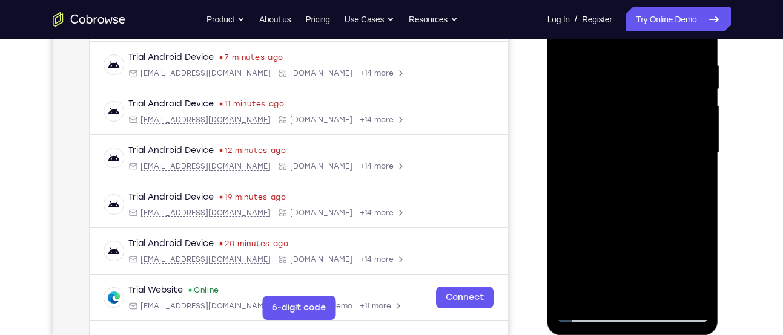
click at [696, 272] on div at bounding box center [632, 153] width 153 height 339
click at [697, 270] on div at bounding box center [632, 153] width 153 height 339
click at [661, 145] on div at bounding box center [632, 153] width 153 height 339
click at [635, 254] on div at bounding box center [632, 153] width 153 height 339
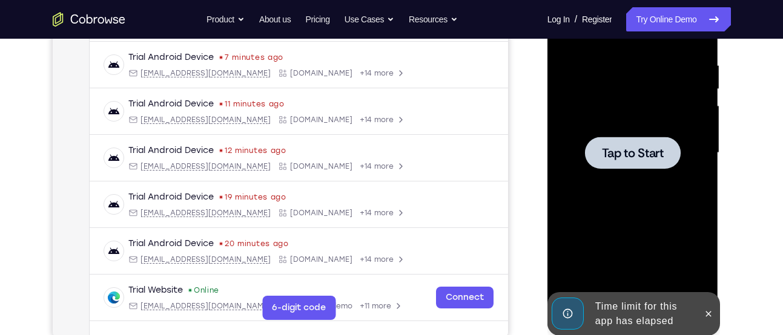
click at [633, 191] on div at bounding box center [632, 153] width 153 height 339
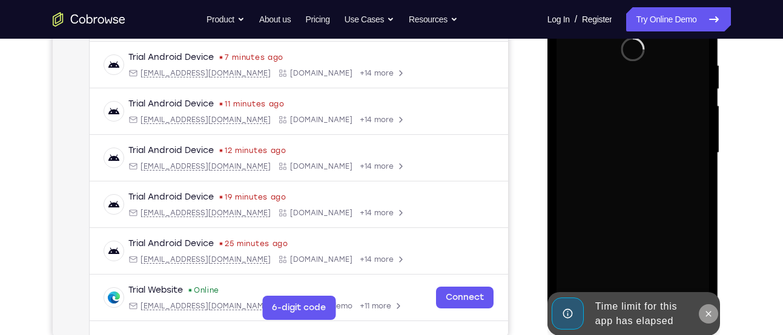
click at [700, 311] on button at bounding box center [708, 313] width 19 height 19
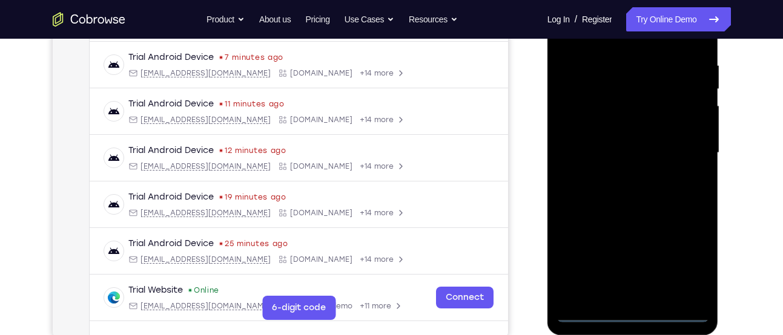
click at [635, 312] on div at bounding box center [632, 153] width 153 height 339
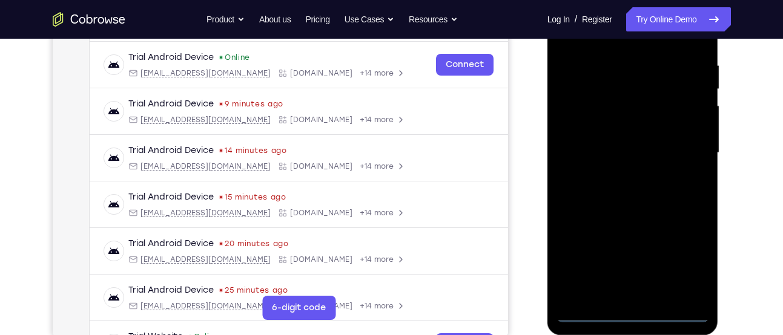
click at [686, 271] on div at bounding box center [632, 153] width 153 height 339
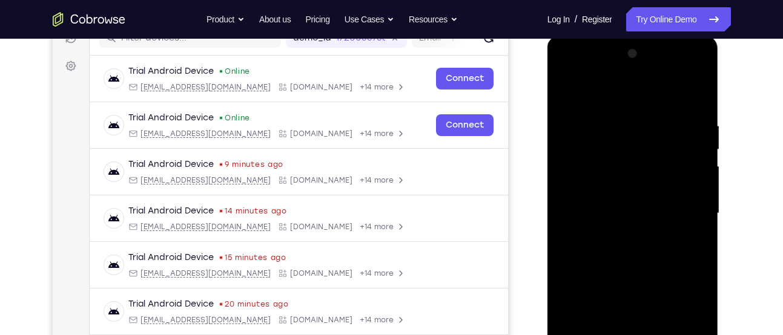
scroll to position [164, 0]
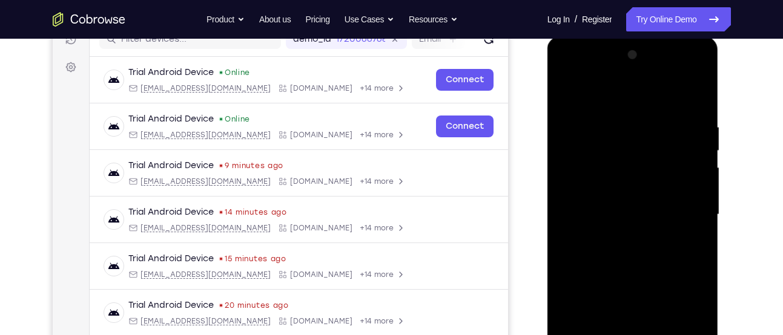
click at [567, 72] on div at bounding box center [632, 214] width 153 height 339
click at [678, 205] on div at bounding box center [632, 214] width 153 height 339
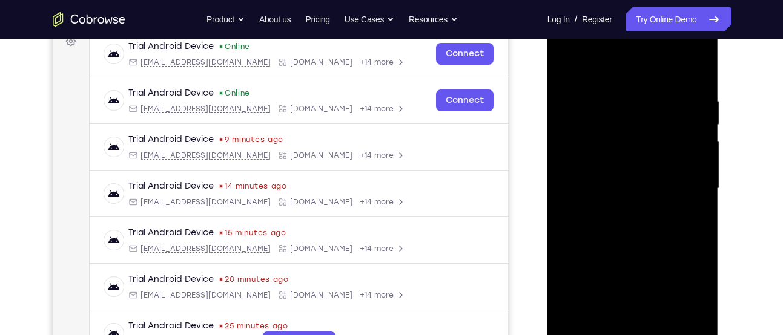
click at [619, 210] on div at bounding box center [632, 188] width 153 height 339
click at [610, 179] on div at bounding box center [632, 188] width 153 height 339
click at [615, 178] on div at bounding box center [632, 188] width 153 height 339
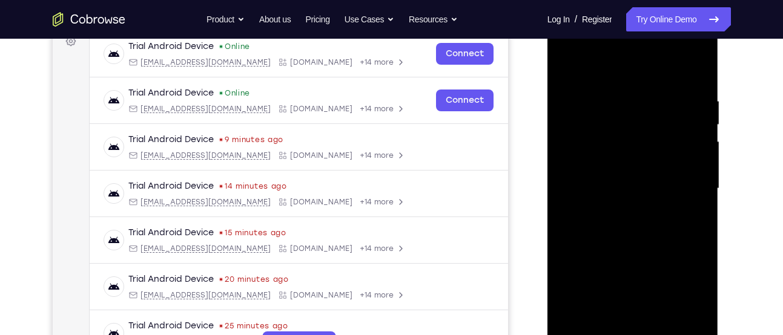
click at [612, 163] on div at bounding box center [632, 188] width 153 height 339
click at [621, 188] on div at bounding box center [632, 188] width 153 height 339
click at [631, 232] on div at bounding box center [632, 188] width 153 height 339
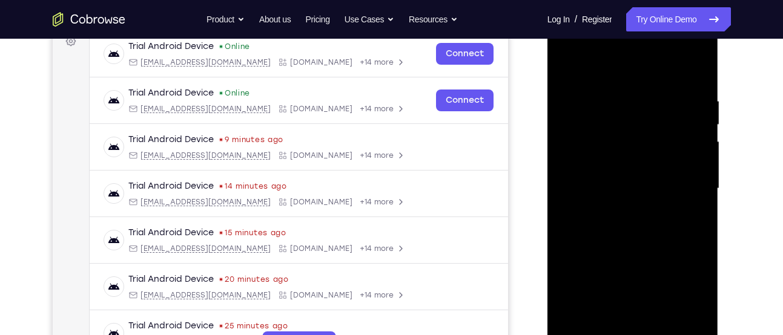
click at [631, 232] on div at bounding box center [632, 188] width 153 height 339
click at [631, 193] on div at bounding box center [632, 188] width 153 height 339
click at [631, 227] on div at bounding box center [632, 188] width 153 height 339
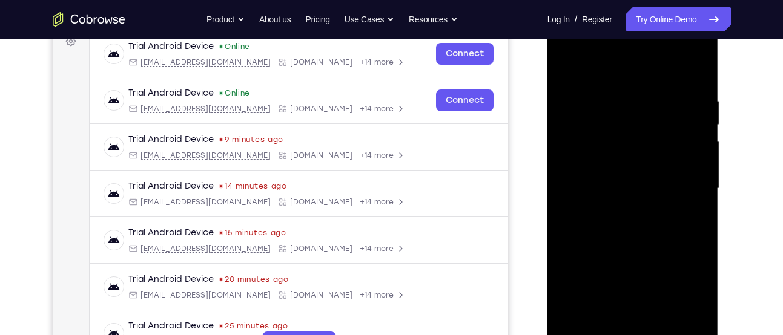
click at [631, 227] on div at bounding box center [632, 188] width 153 height 339
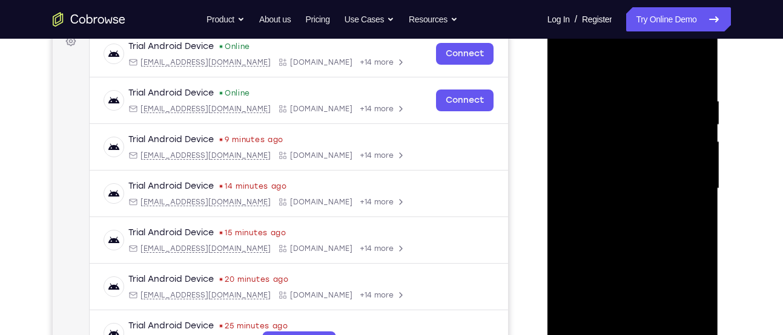
click at [631, 227] on div at bounding box center [632, 188] width 153 height 339
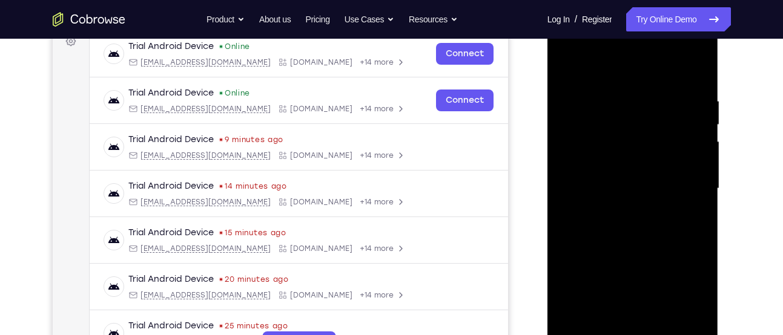
click at [631, 227] on div at bounding box center [632, 188] width 153 height 339
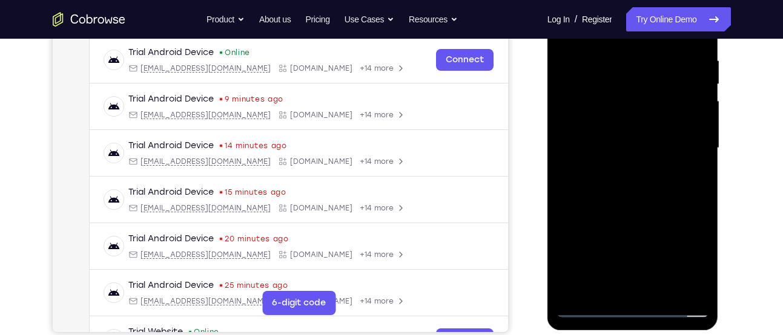
scroll to position [231, 0]
click at [627, 207] on div at bounding box center [632, 147] width 153 height 339
click at [659, 291] on div at bounding box center [632, 147] width 153 height 339
click at [647, 209] on div at bounding box center [632, 147] width 153 height 339
click at [625, 141] on div at bounding box center [632, 147] width 153 height 339
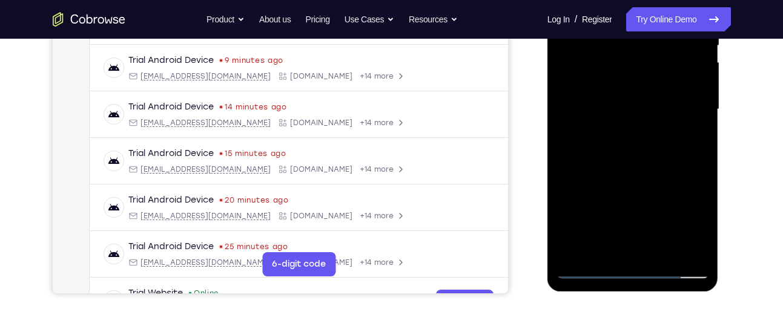
scroll to position [270, 0]
click at [620, 98] on div at bounding box center [632, 108] width 153 height 339
click at [601, 223] on div at bounding box center [632, 108] width 153 height 339
click at [619, 222] on div at bounding box center [632, 108] width 153 height 339
click at [608, 135] on div at bounding box center [632, 108] width 153 height 339
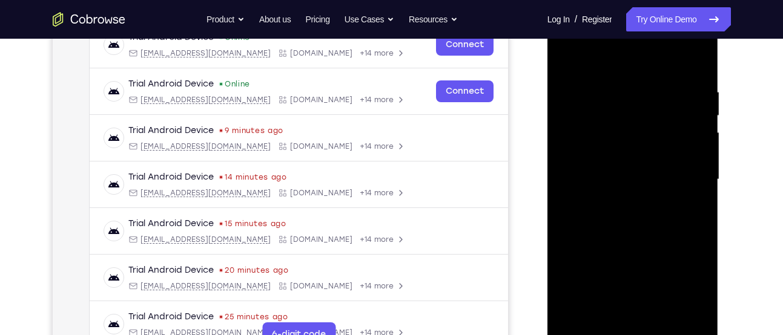
scroll to position [196, 0]
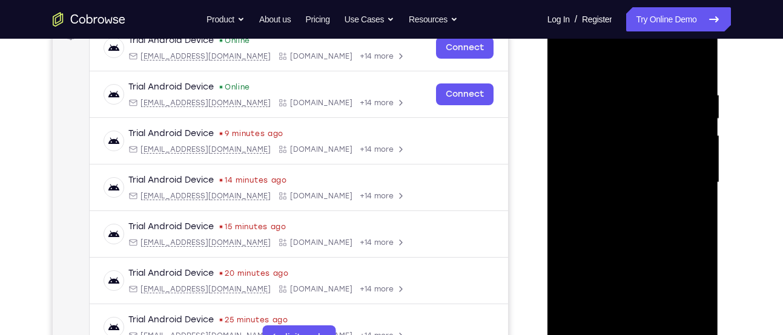
click at [565, 64] on div at bounding box center [632, 182] width 153 height 339
click at [565, 62] on div at bounding box center [632, 182] width 153 height 339
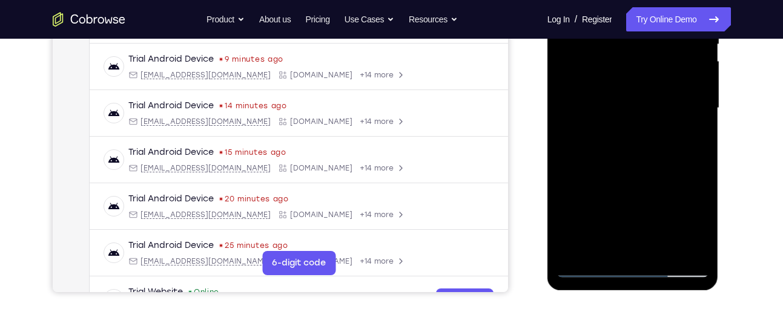
scroll to position [275, 0]
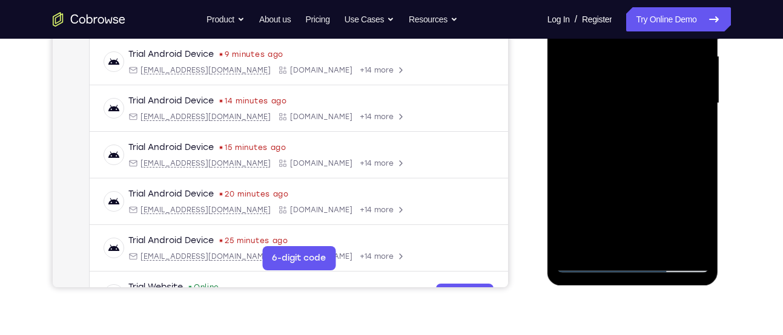
click at [601, 243] on div at bounding box center [632, 103] width 153 height 339
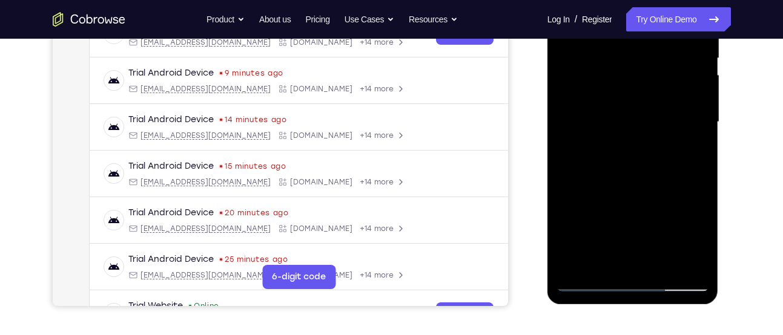
scroll to position [257, 0]
click at [664, 260] on div at bounding box center [632, 121] width 153 height 339
click at [575, 112] on div at bounding box center [632, 121] width 153 height 339
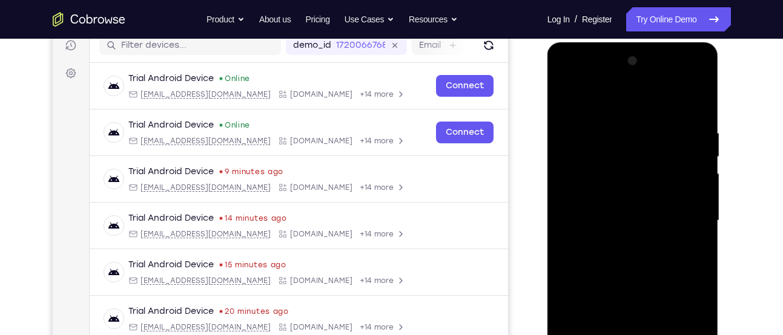
scroll to position [157, 0]
click at [590, 100] on div at bounding box center [632, 221] width 153 height 339
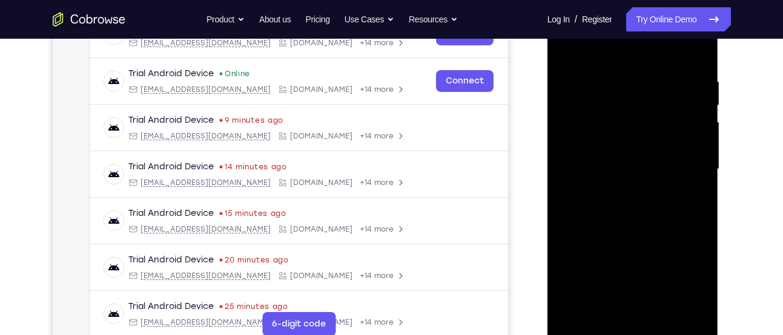
scroll to position [280, 0]
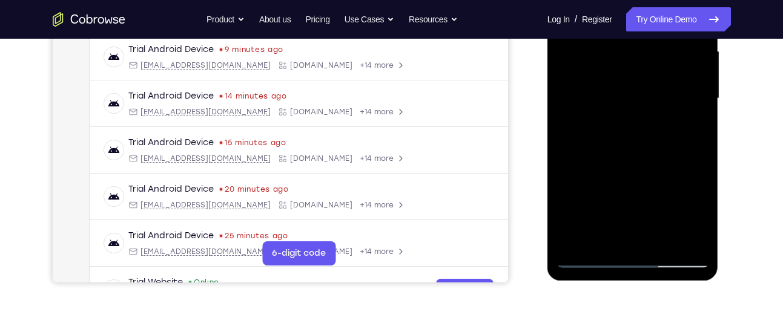
click at [580, 240] on div at bounding box center [632, 98] width 153 height 339
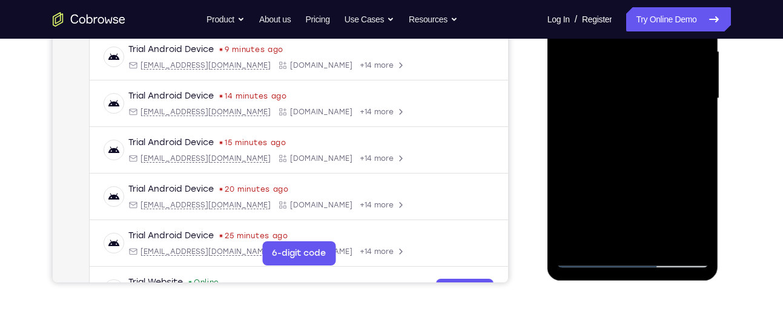
click at [580, 240] on div at bounding box center [632, 98] width 153 height 339
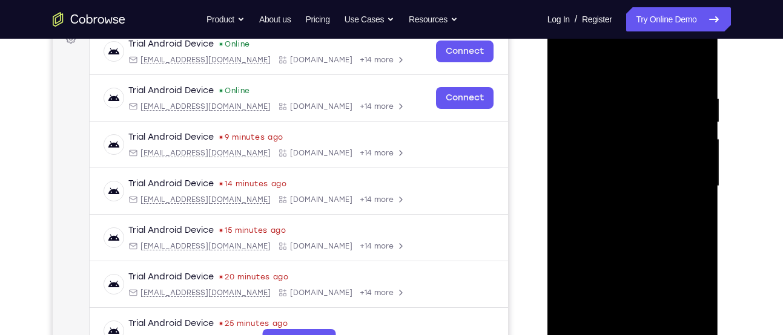
scroll to position [186, 0]
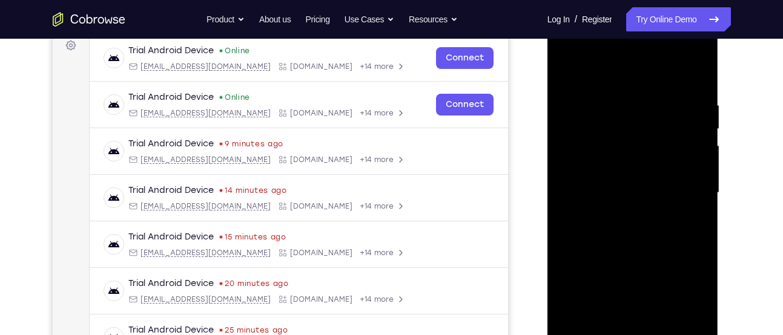
drag, startPoint x: 625, startPoint y: 113, endPoint x: 634, endPoint y: 230, distance: 117.2
click at [634, 230] on div at bounding box center [632, 193] width 153 height 339
drag, startPoint x: 678, startPoint y: 110, endPoint x: 558, endPoint y: 128, distance: 121.2
click at [558, 128] on div at bounding box center [632, 193] width 153 height 339
drag, startPoint x: 660, startPoint y: 110, endPoint x: 544, endPoint y: 112, distance: 116.9
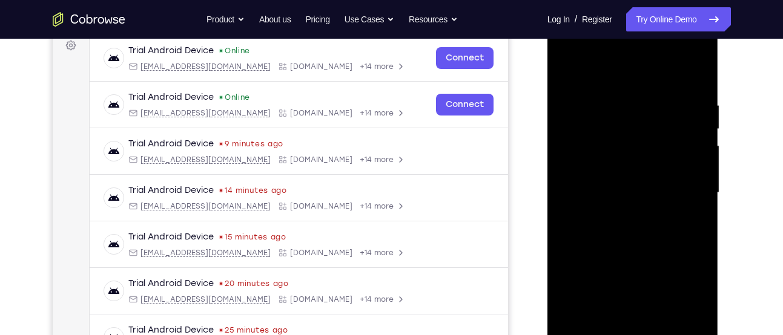
click at [547, 112] on html "Online web based iOS Simulators and Android Emulators. Run iPhone, iPad, Mobile…" at bounding box center [633, 196] width 173 height 363
drag, startPoint x: 680, startPoint y: 117, endPoint x: 540, endPoint y: 113, distance: 140.5
click at [547, 113] on html "Online web based iOS Simulators and Android Emulators. Run iPhone, iPad, Mobile…" at bounding box center [633, 196] width 173 height 363
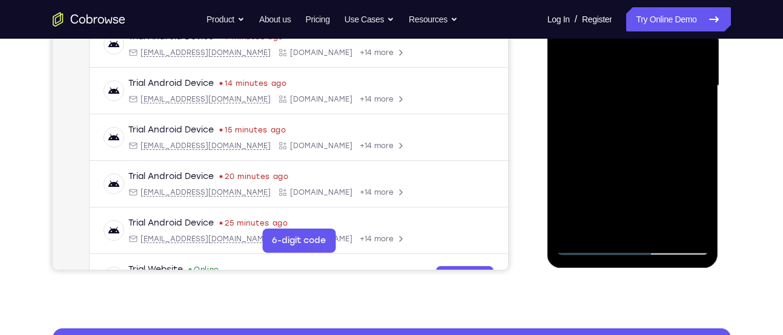
scroll to position [296, 0]
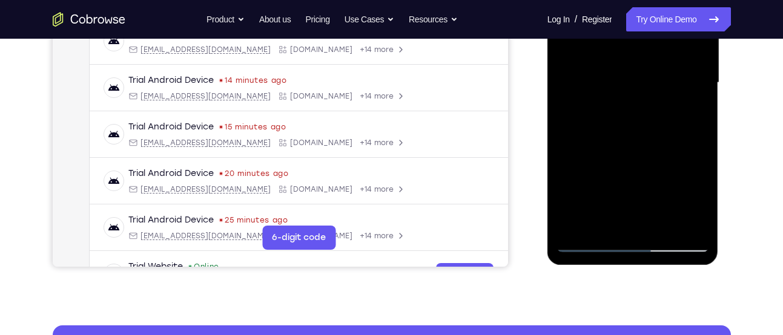
click at [660, 223] on div at bounding box center [632, 82] width 153 height 339
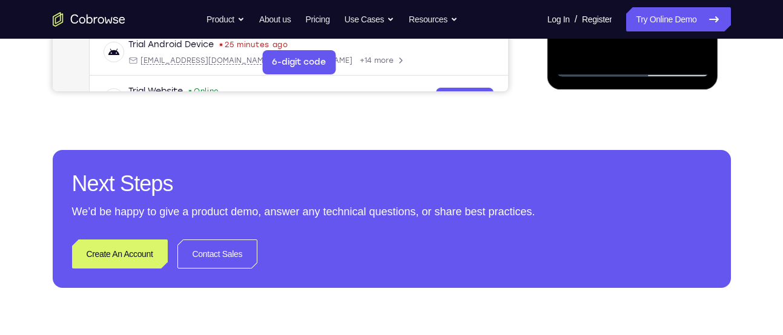
scroll to position [491, 0]
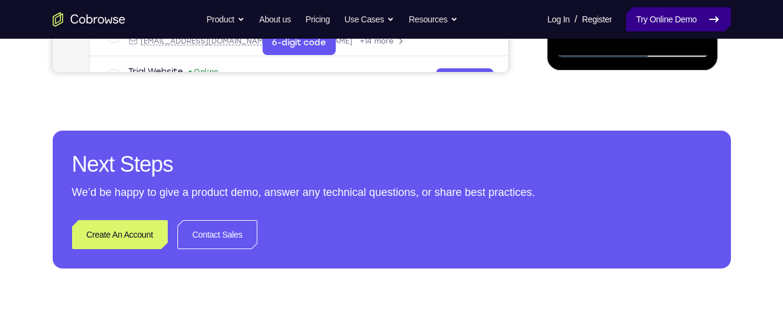
click at [656, 19] on link "Try Online Demo" at bounding box center [678, 19] width 104 height 24
